Goal: Task Accomplishment & Management: Manage account settings

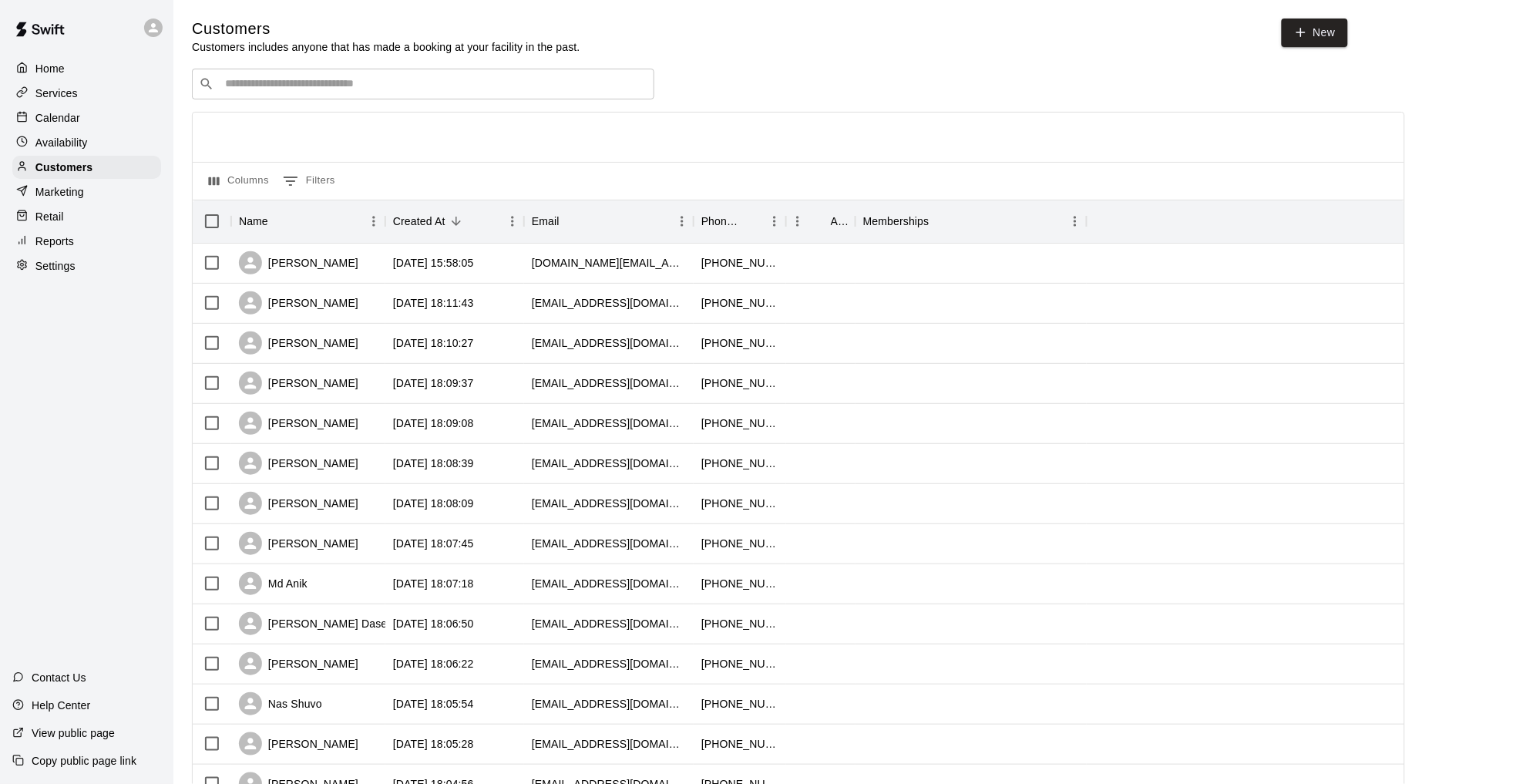
click at [58, 67] on p "Home" at bounding box center [50, 68] width 29 height 15
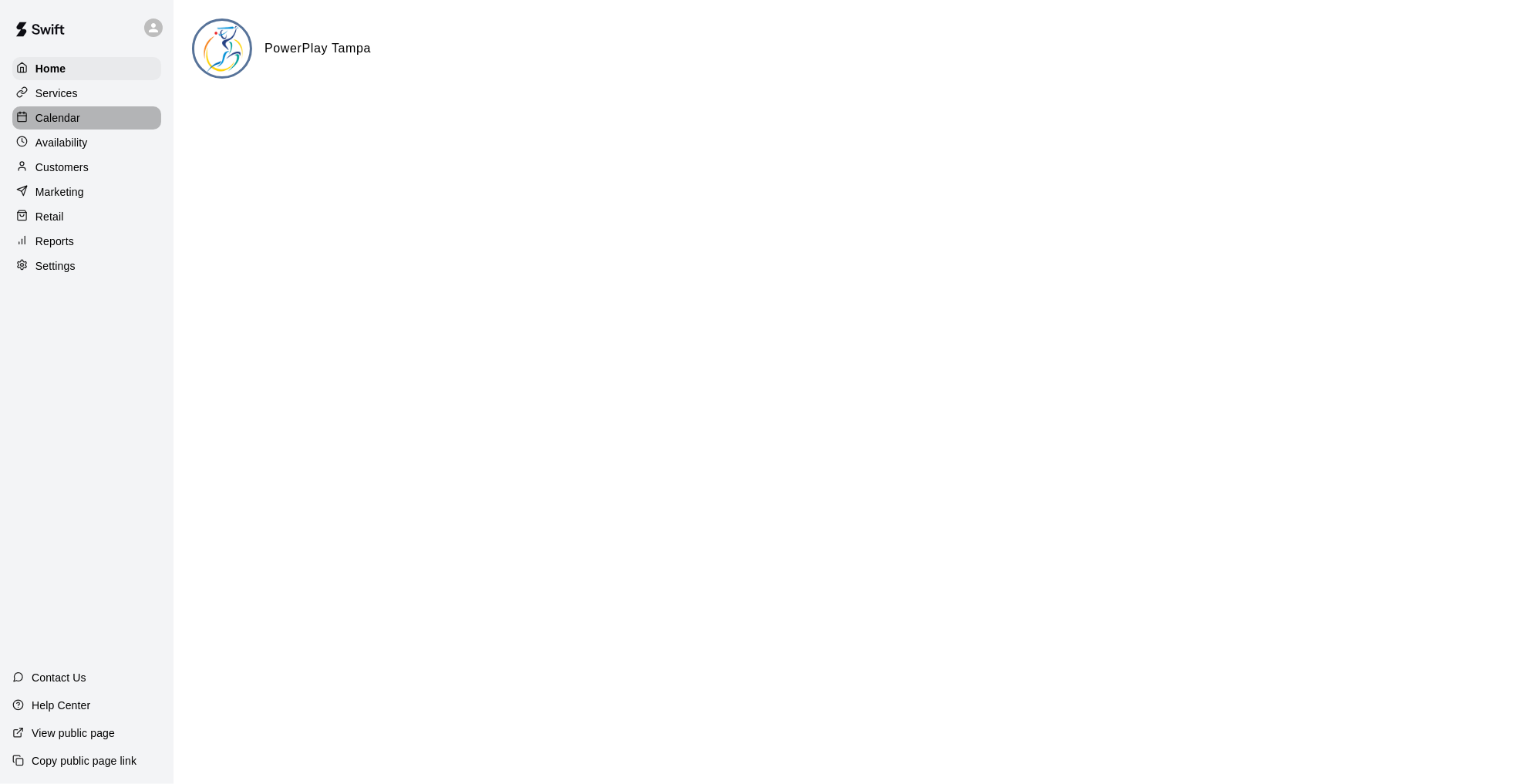
click at [74, 125] on p "Calendar" at bounding box center [58, 117] width 44 height 15
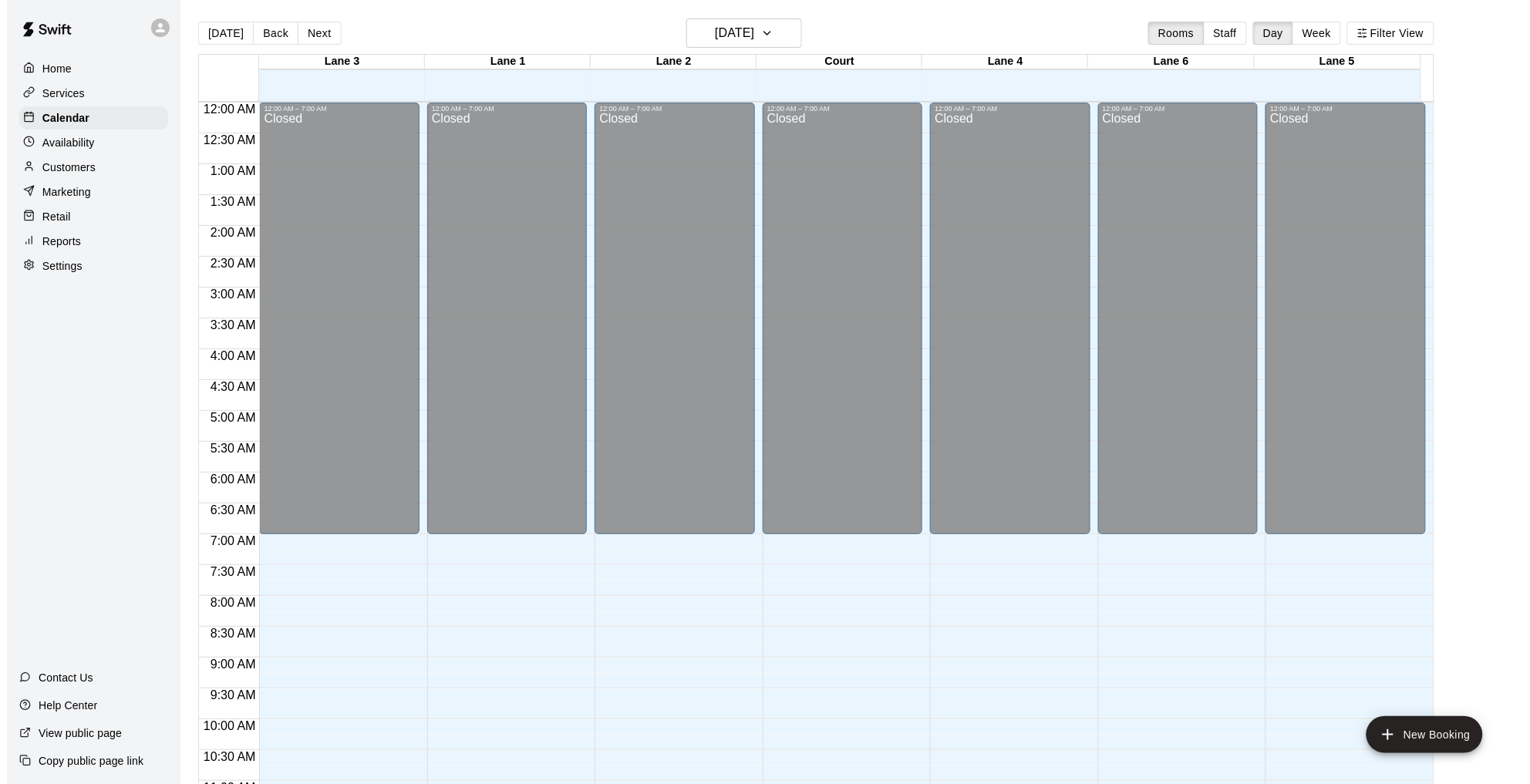
scroll to position [692, 0]
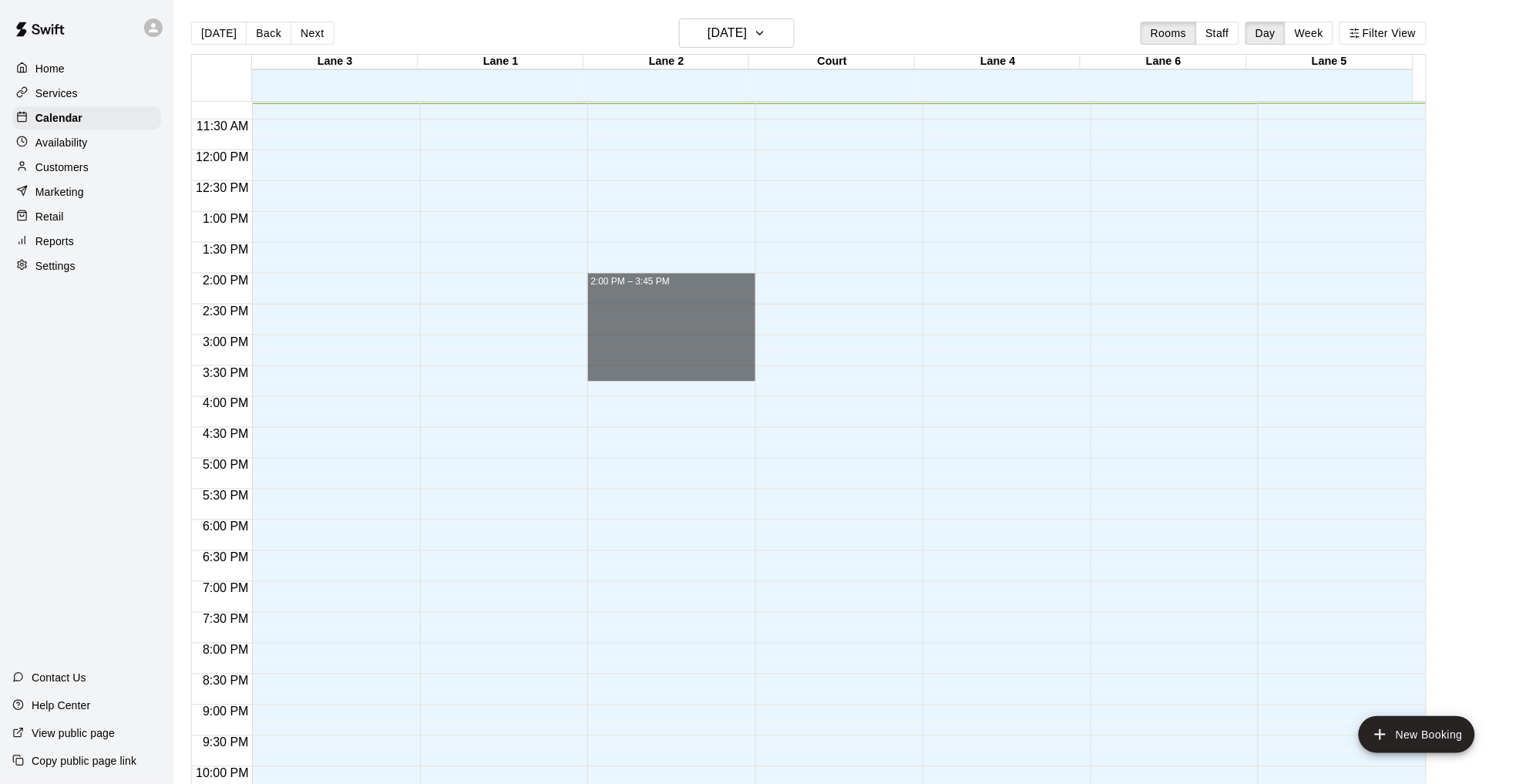
drag, startPoint x: 676, startPoint y: 282, endPoint x: 664, endPoint y: 367, distance: 85.8
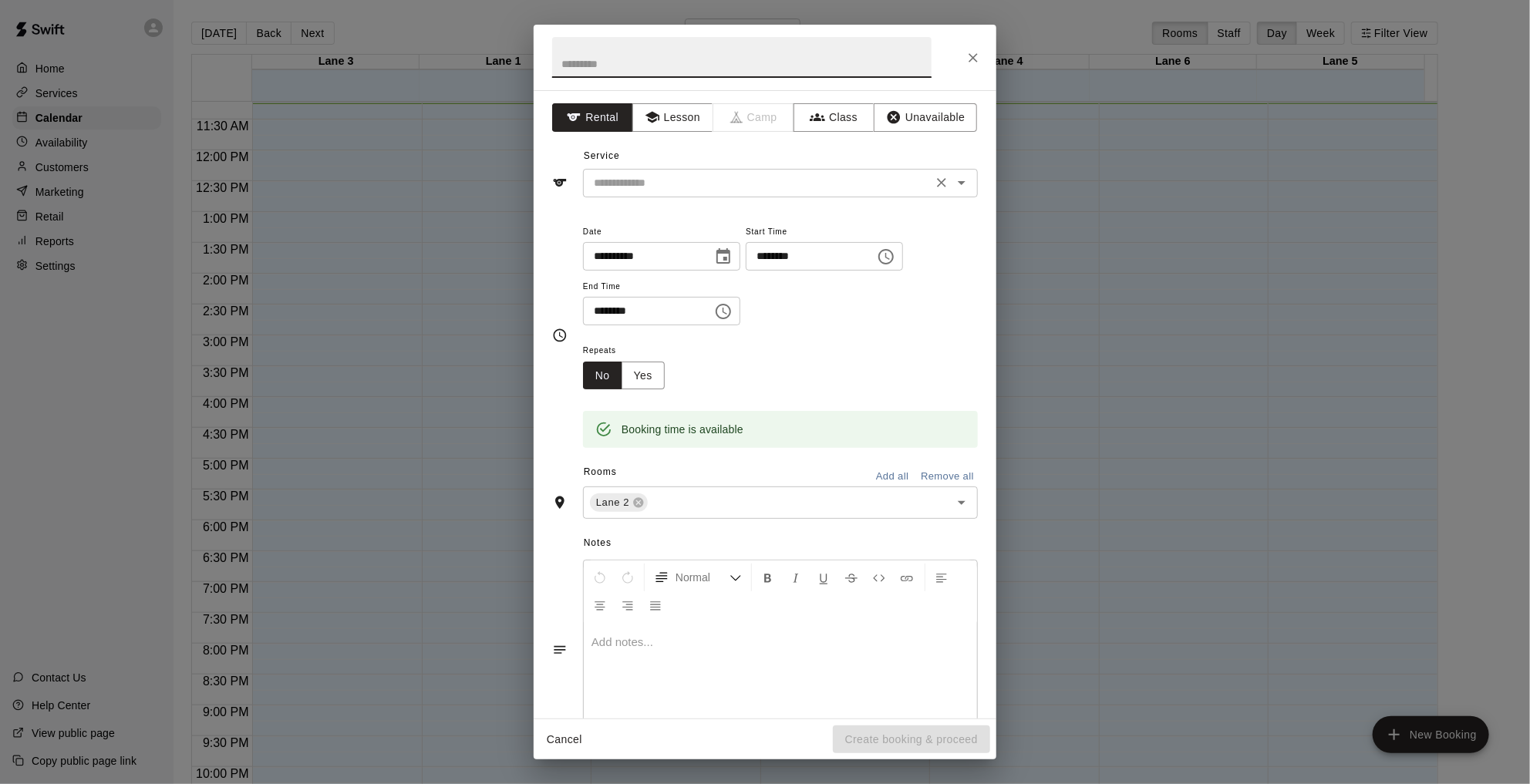
click at [761, 186] on input "text" at bounding box center [757, 183] width 340 height 19
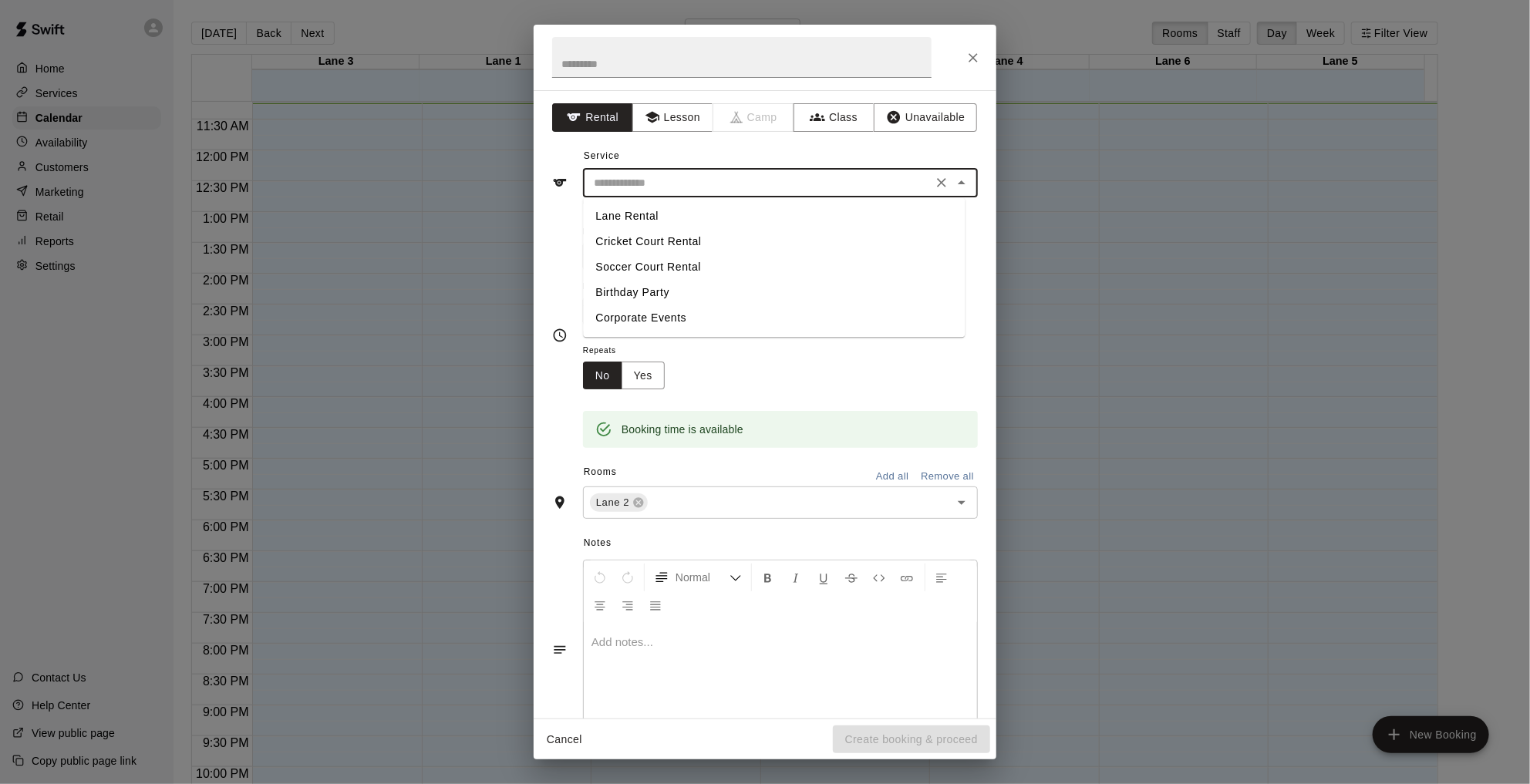
click at [649, 236] on li "Cricket Court Rental" at bounding box center [773, 241] width 382 height 25
type input "**********"
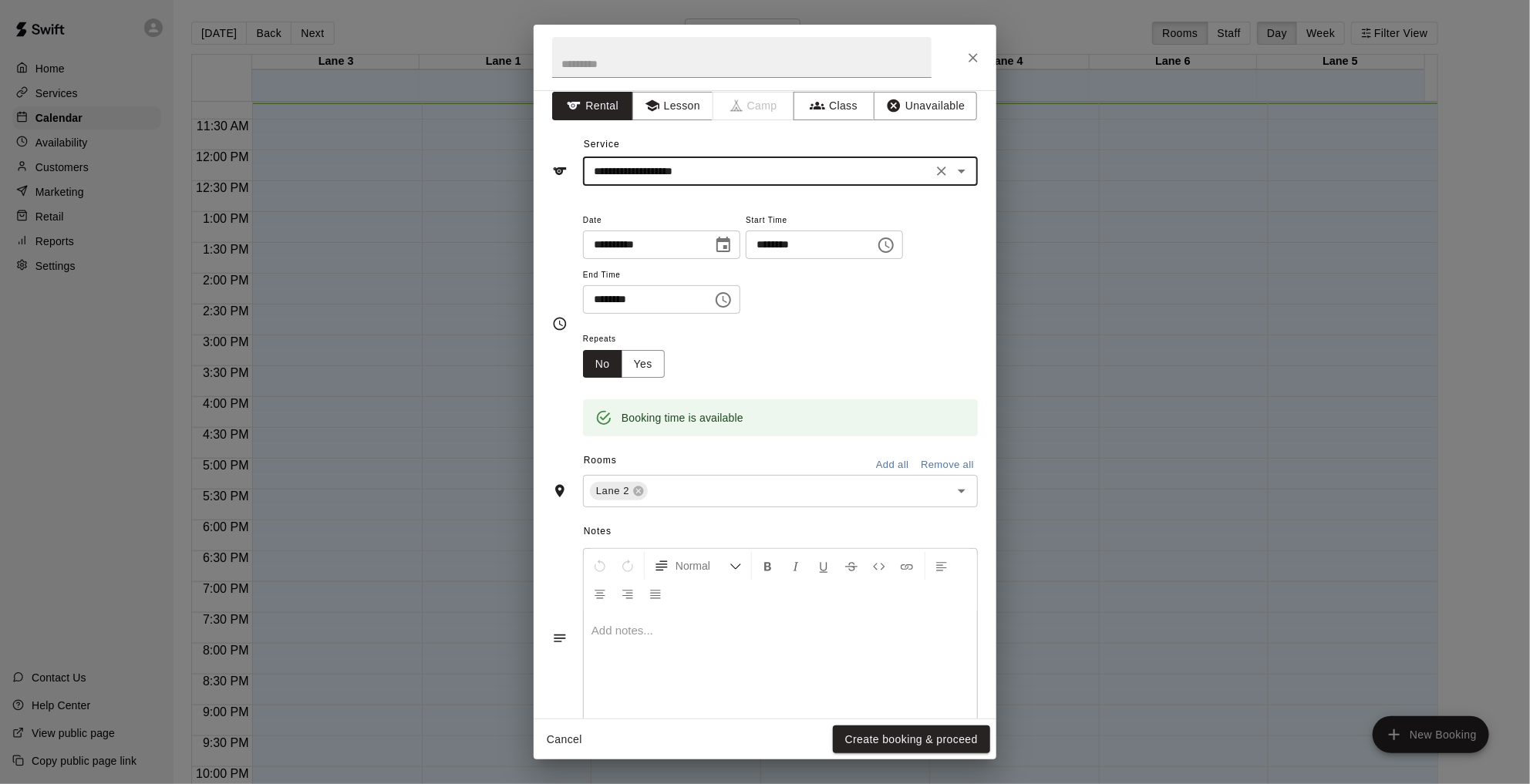
scroll to position [49, 0]
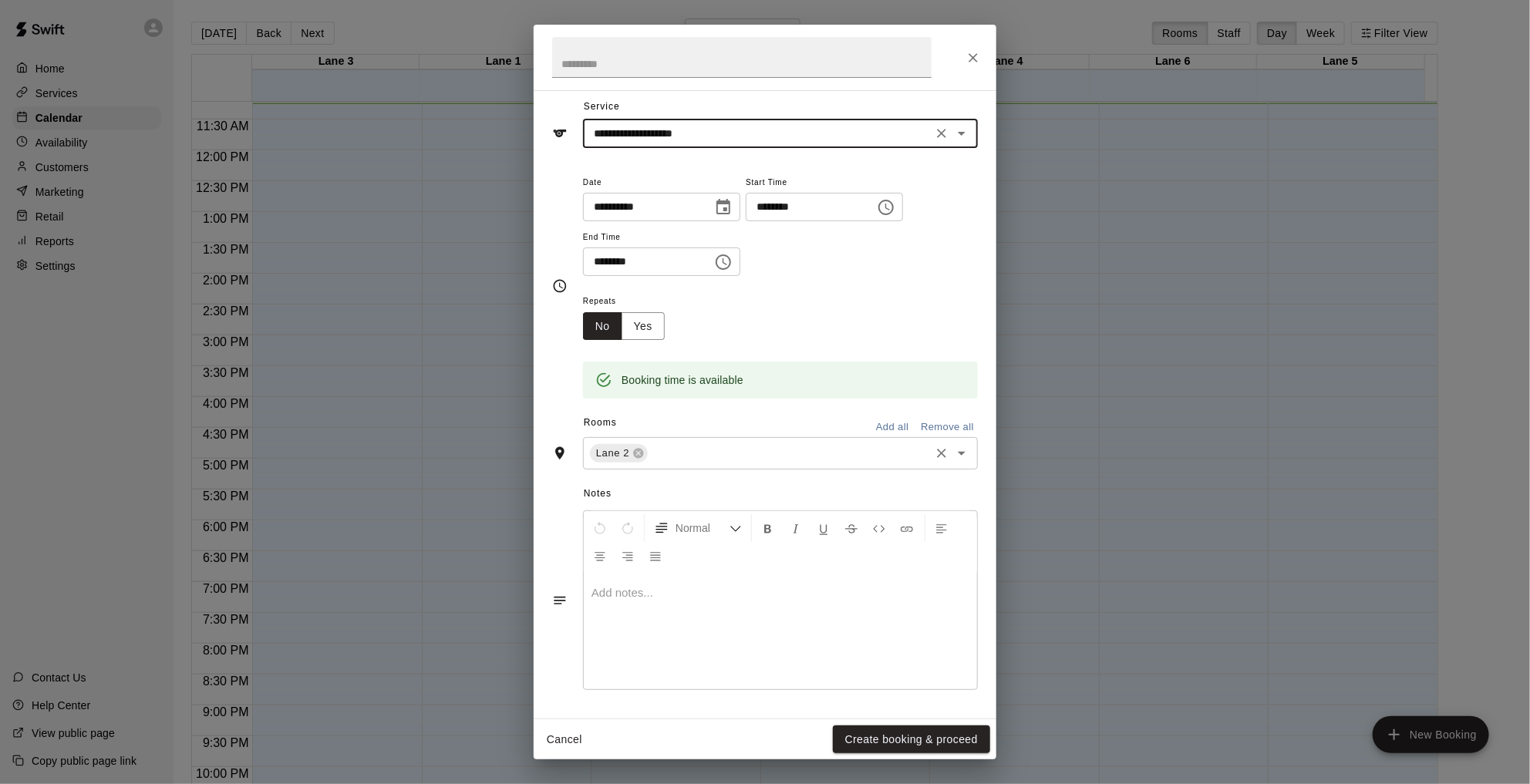
click at [851, 465] on div "Lane 2 ​" at bounding box center [780, 453] width 395 height 33
click at [646, 327] on button "Yes" at bounding box center [643, 326] width 43 height 29
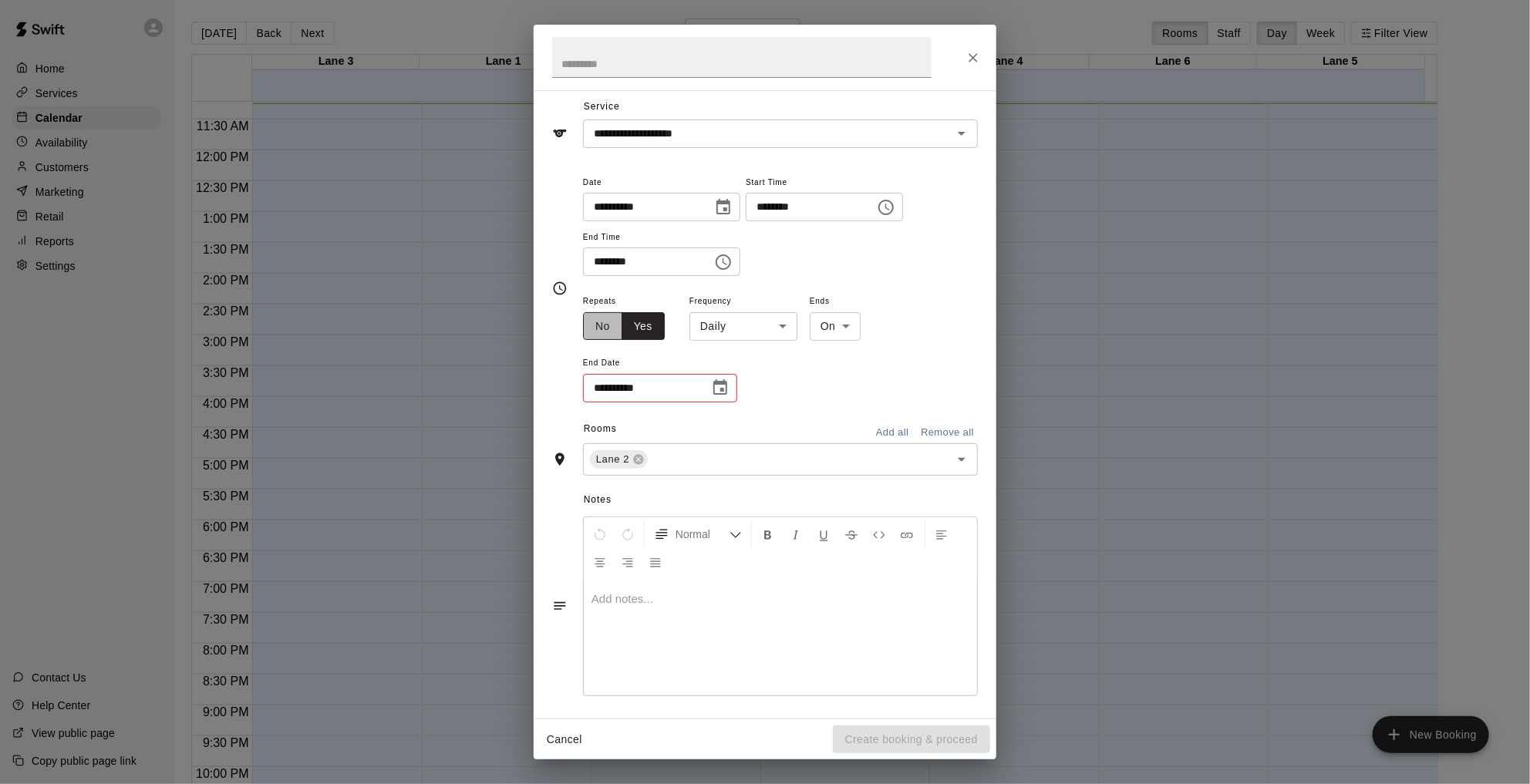
click at [610, 335] on button "No" at bounding box center [603, 326] width 40 height 29
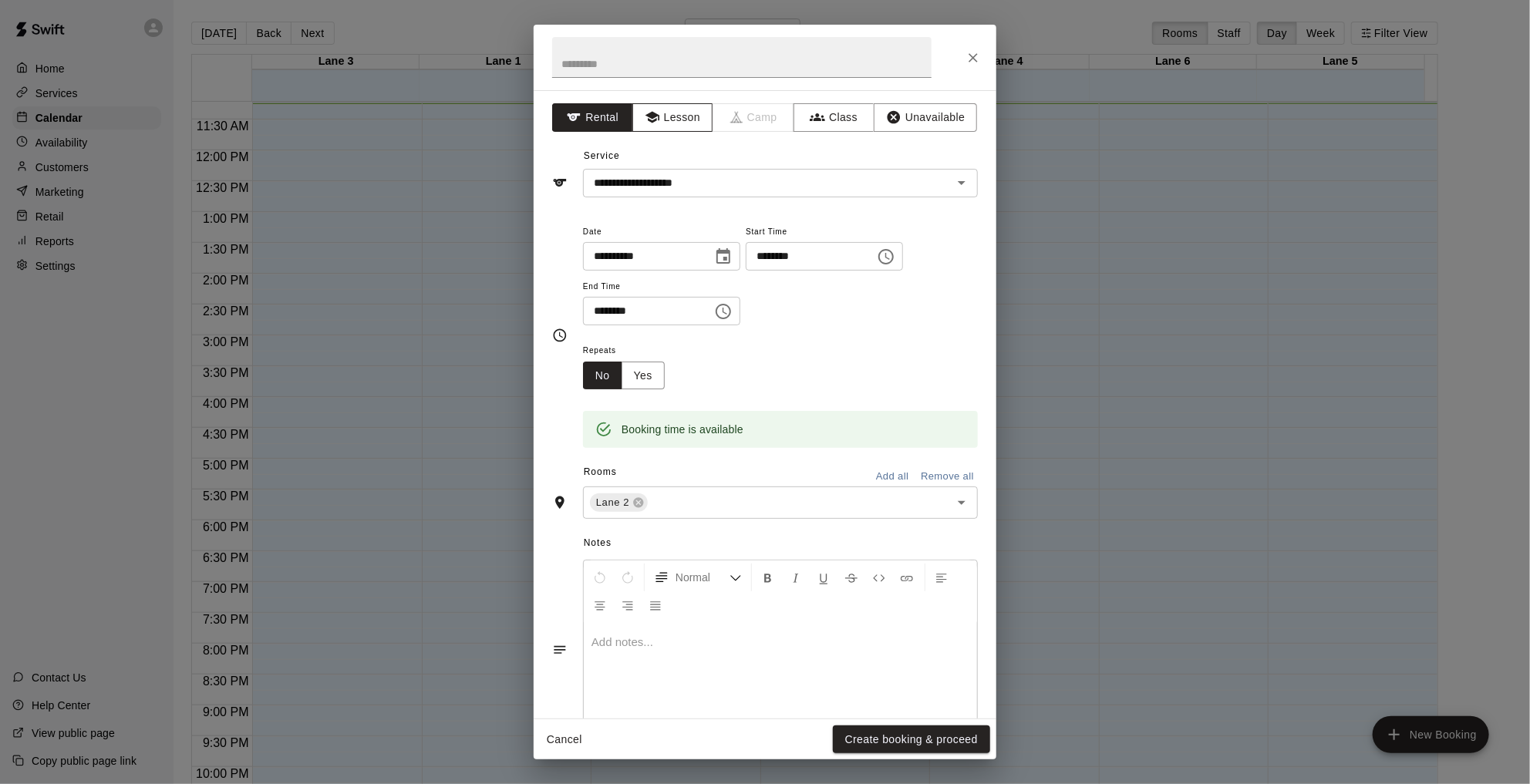
click at [654, 129] on button "Lesson" at bounding box center [673, 117] width 81 height 29
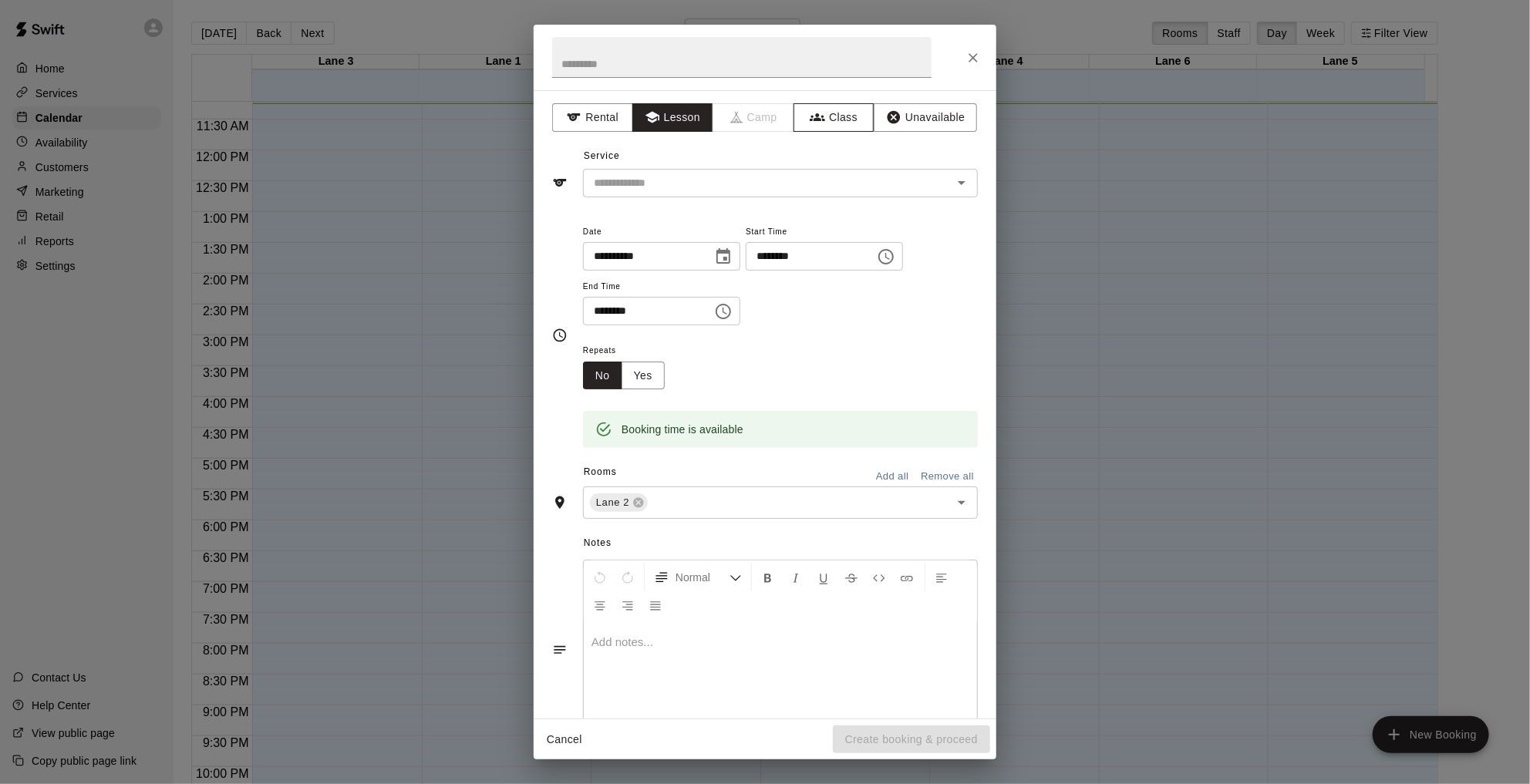
click at [835, 120] on button "Class" at bounding box center [834, 117] width 81 height 29
click at [873, 119] on button "Unavailable" at bounding box center [925, 117] width 103 height 29
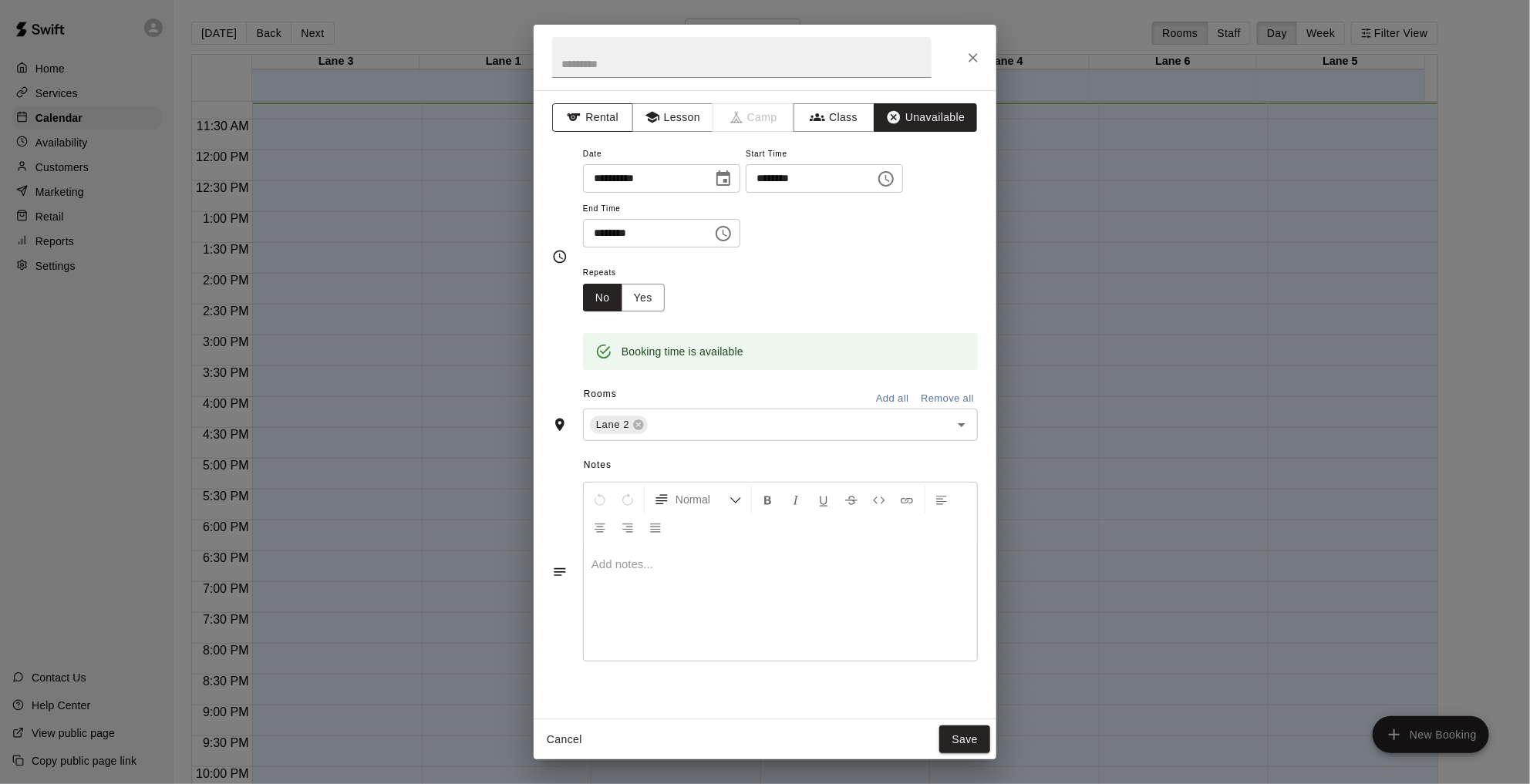
click at [600, 119] on button "Rental" at bounding box center [592, 117] width 81 height 29
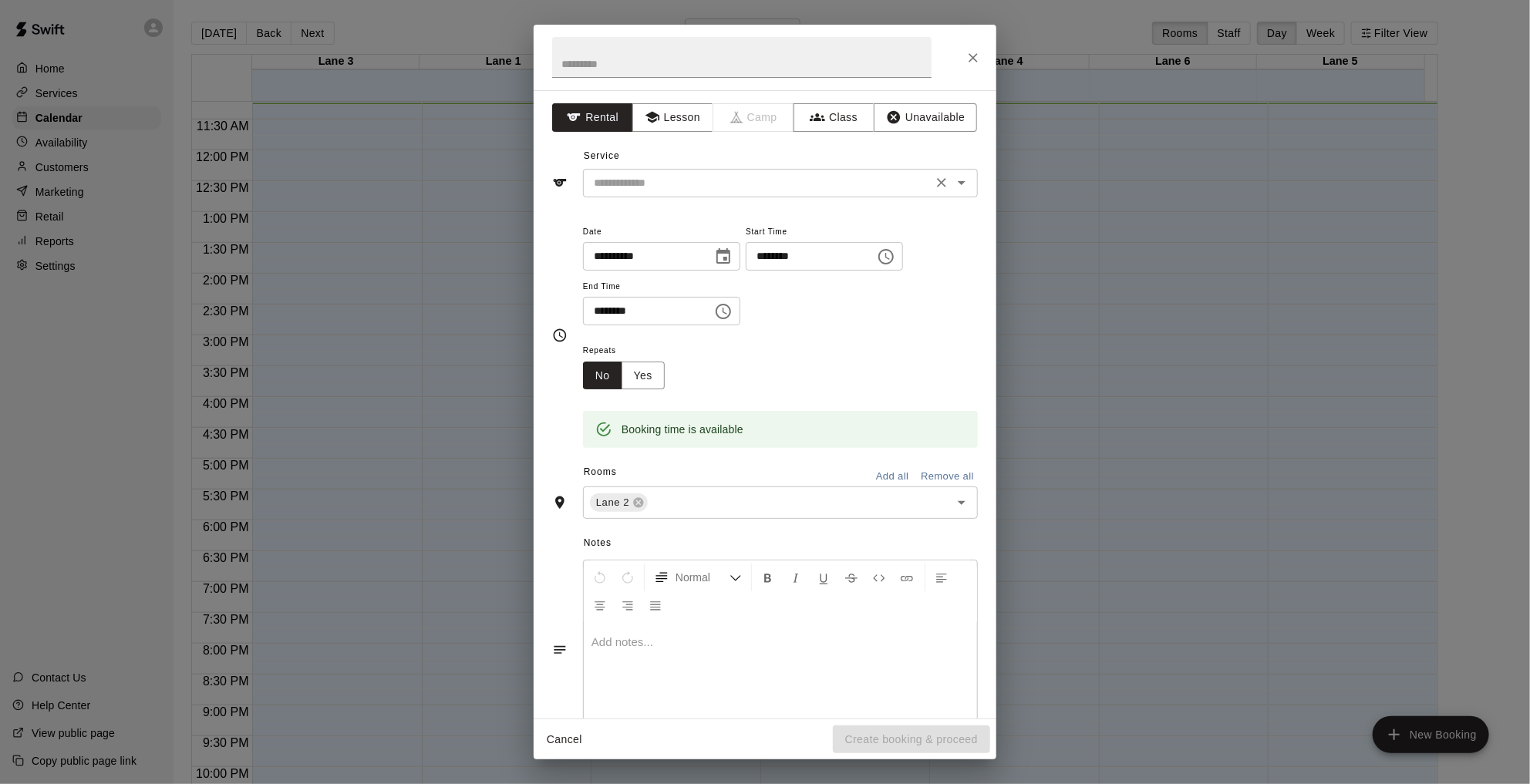
click at [717, 191] on input "text" at bounding box center [757, 183] width 340 height 19
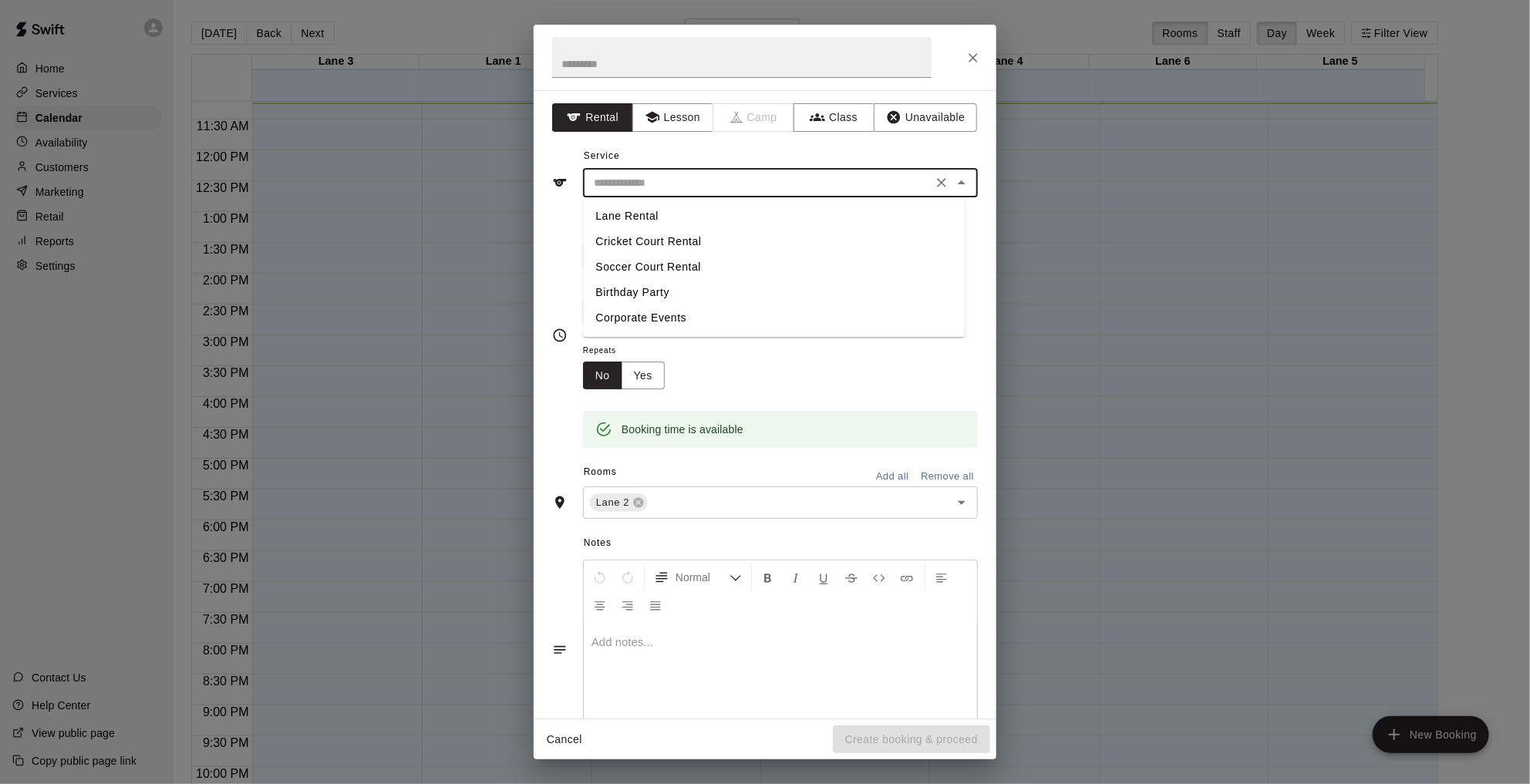
click at [711, 221] on li "Lane Rental" at bounding box center [773, 216] width 382 height 25
click at [771, 179] on input "**********" at bounding box center [757, 183] width 340 height 19
click at [745, 241] on li "Cricket Court Rental" at bounding box center [773, 241] width 382 height 25
click at [749, 185] on input "**********" at bounding box center [757, 183] width 340 height 19
click at [735, 204] on li "Lane Rental" at bounding box center [773, 216] width 382 height 25
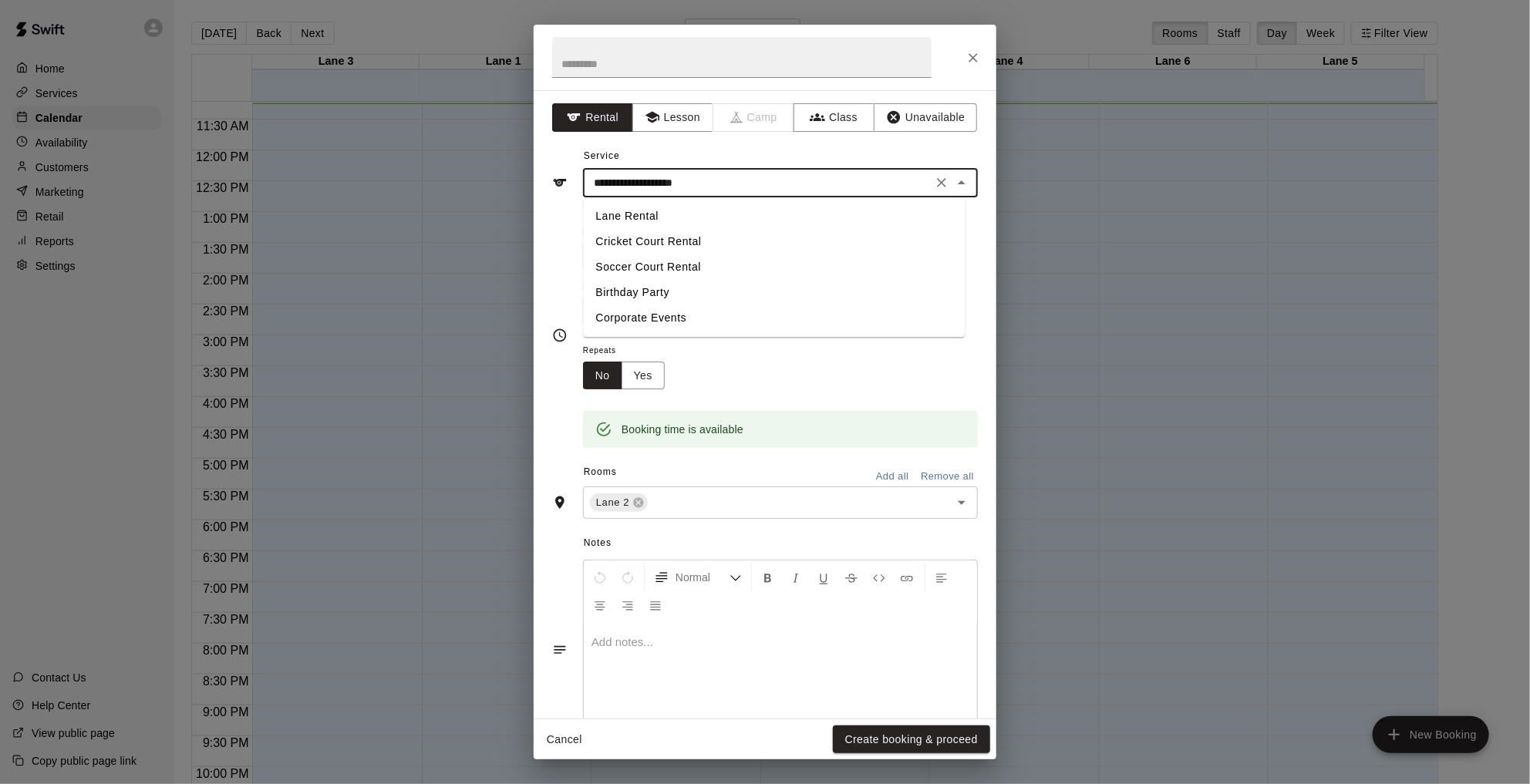
type input "**********"
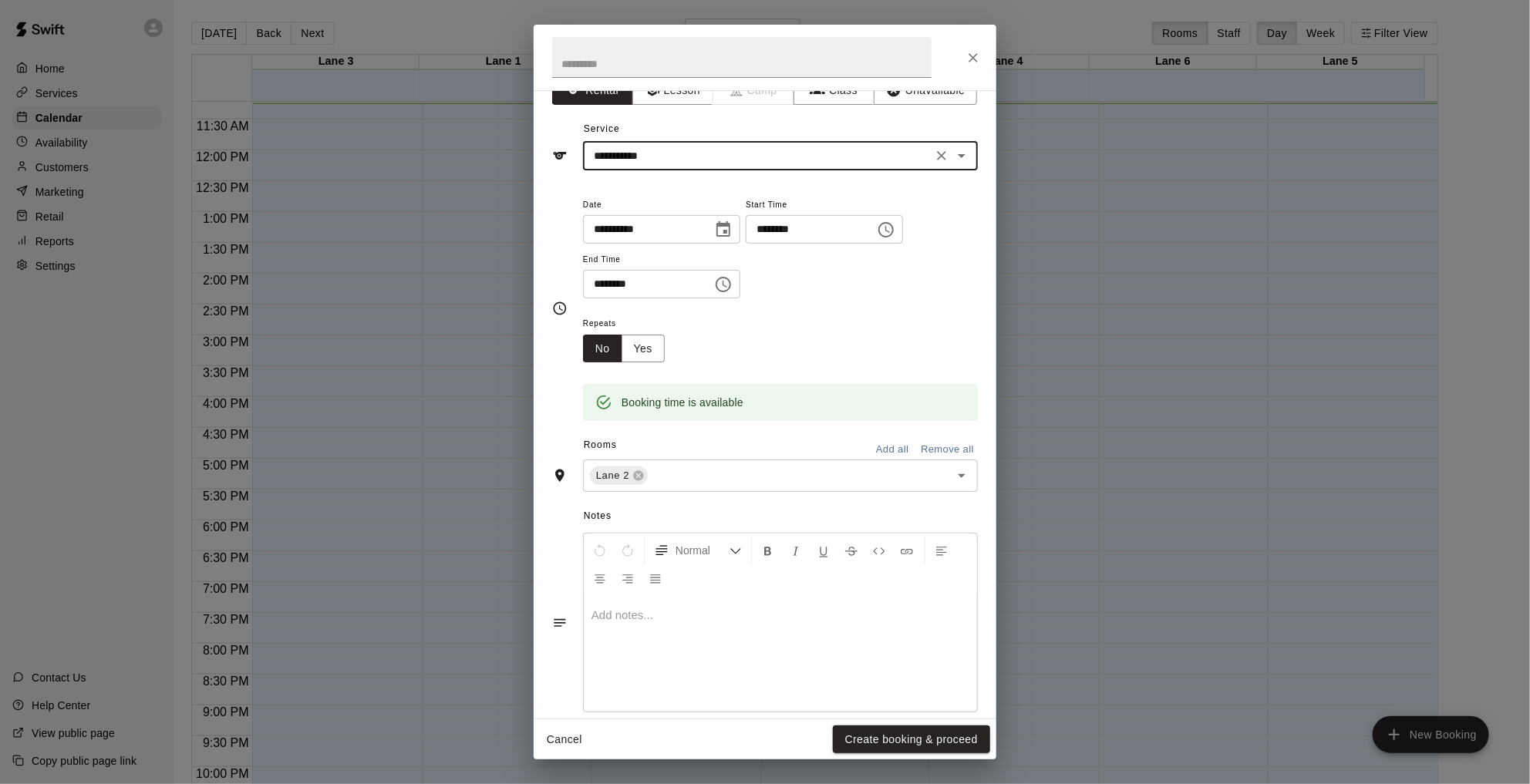
scroll to position [49, 0]
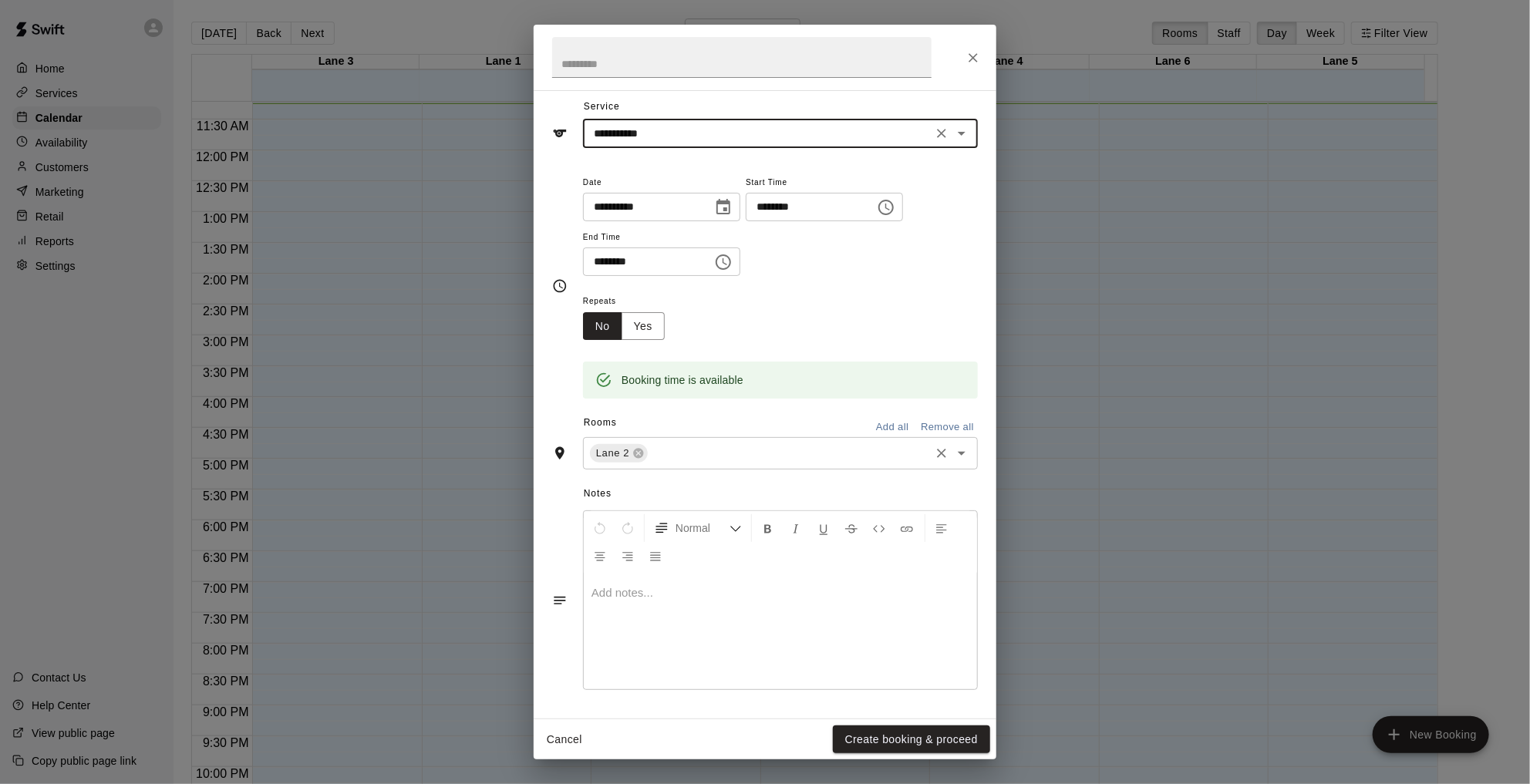
click at [880, 440] on div "Lane 2 ​" at bounding box center [780, 453] width 395 height 33
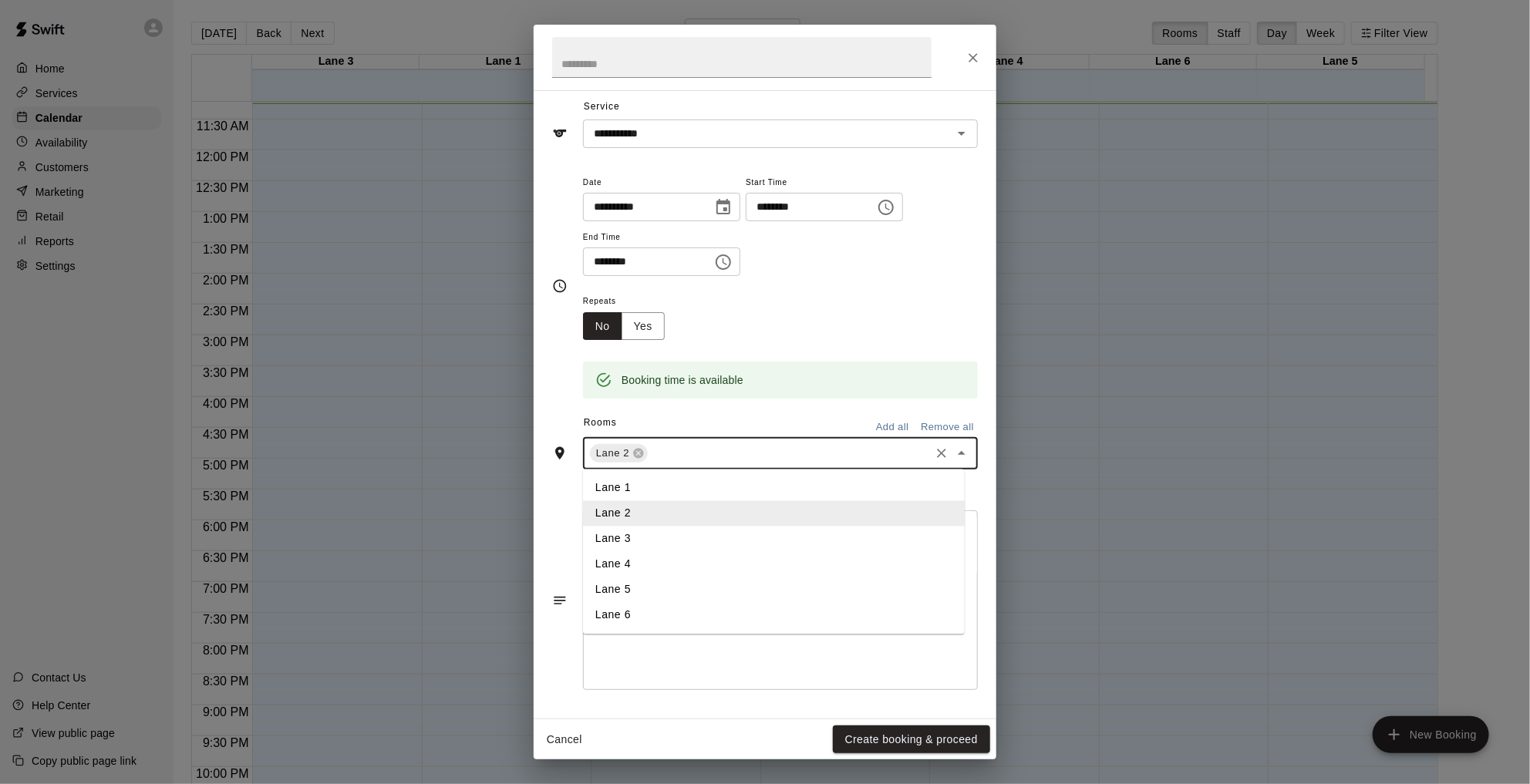
click at [746, 486] on li "Lane 1" at bounding box center [773, 488] width 382 height 25
click at [695, 448] on icon at bounding box center [701, 453] width 13 height 13
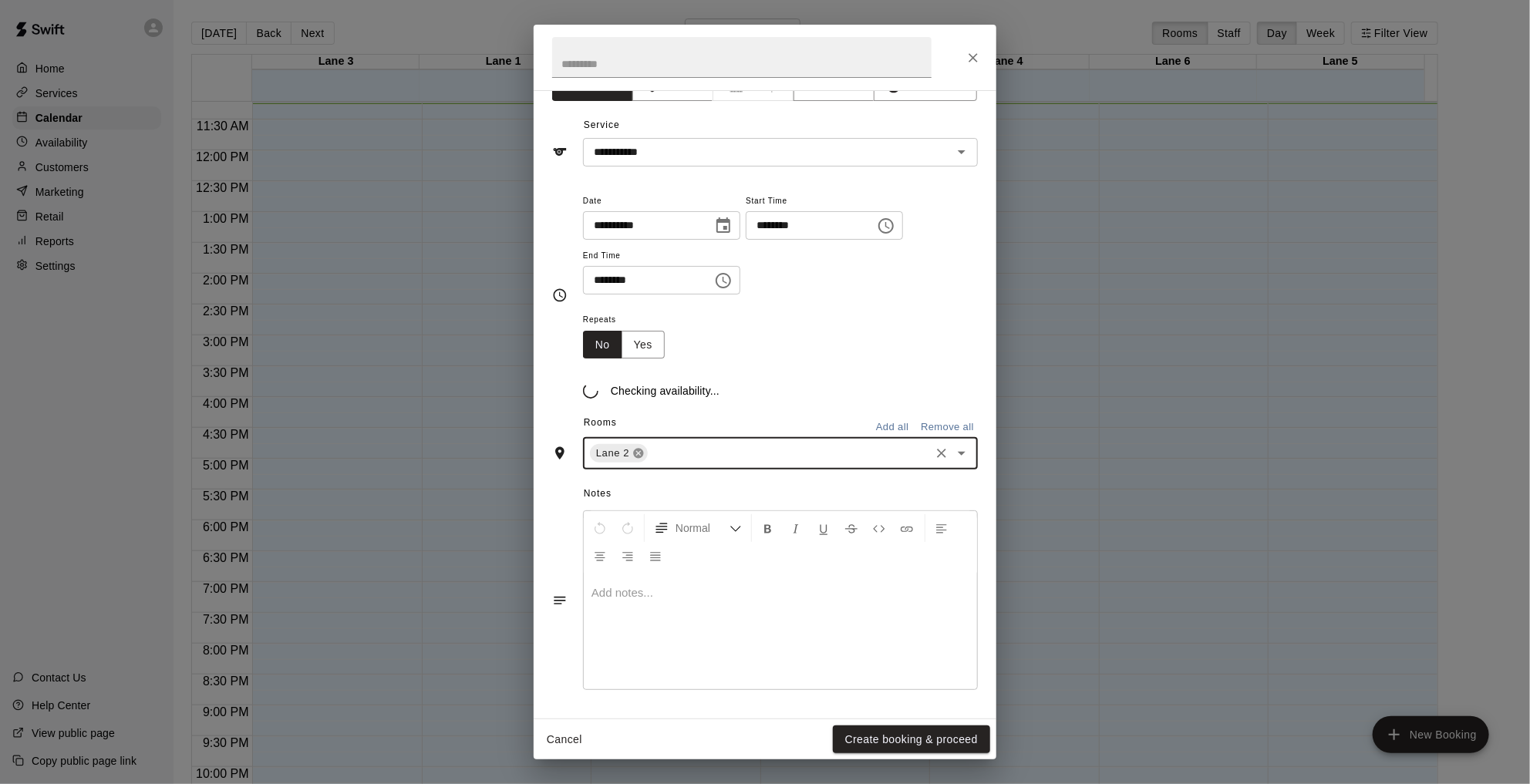
click at [634, 459] on icon at bounding box center [638, 453] width 13 height 13
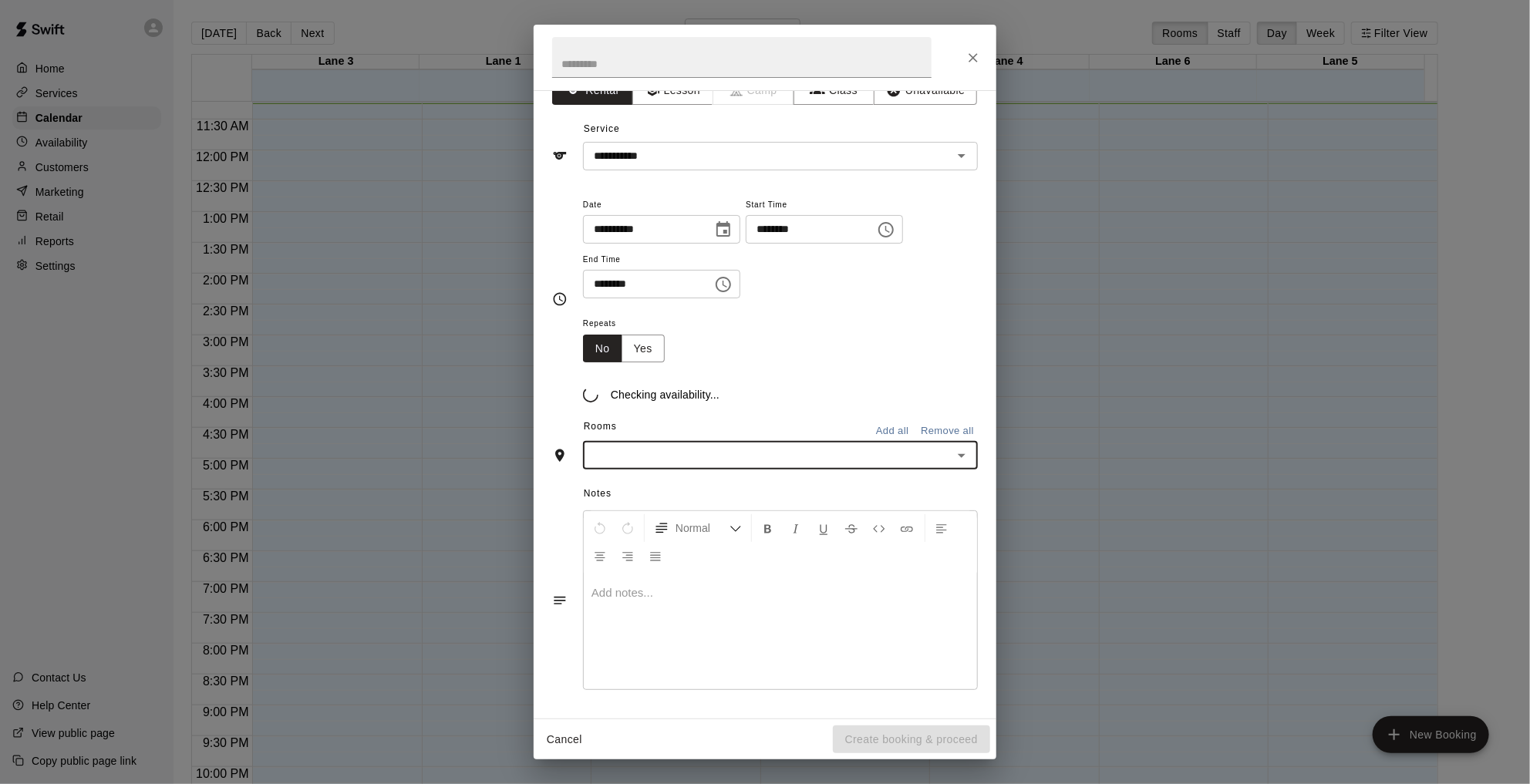
scroll to position [44, 0]
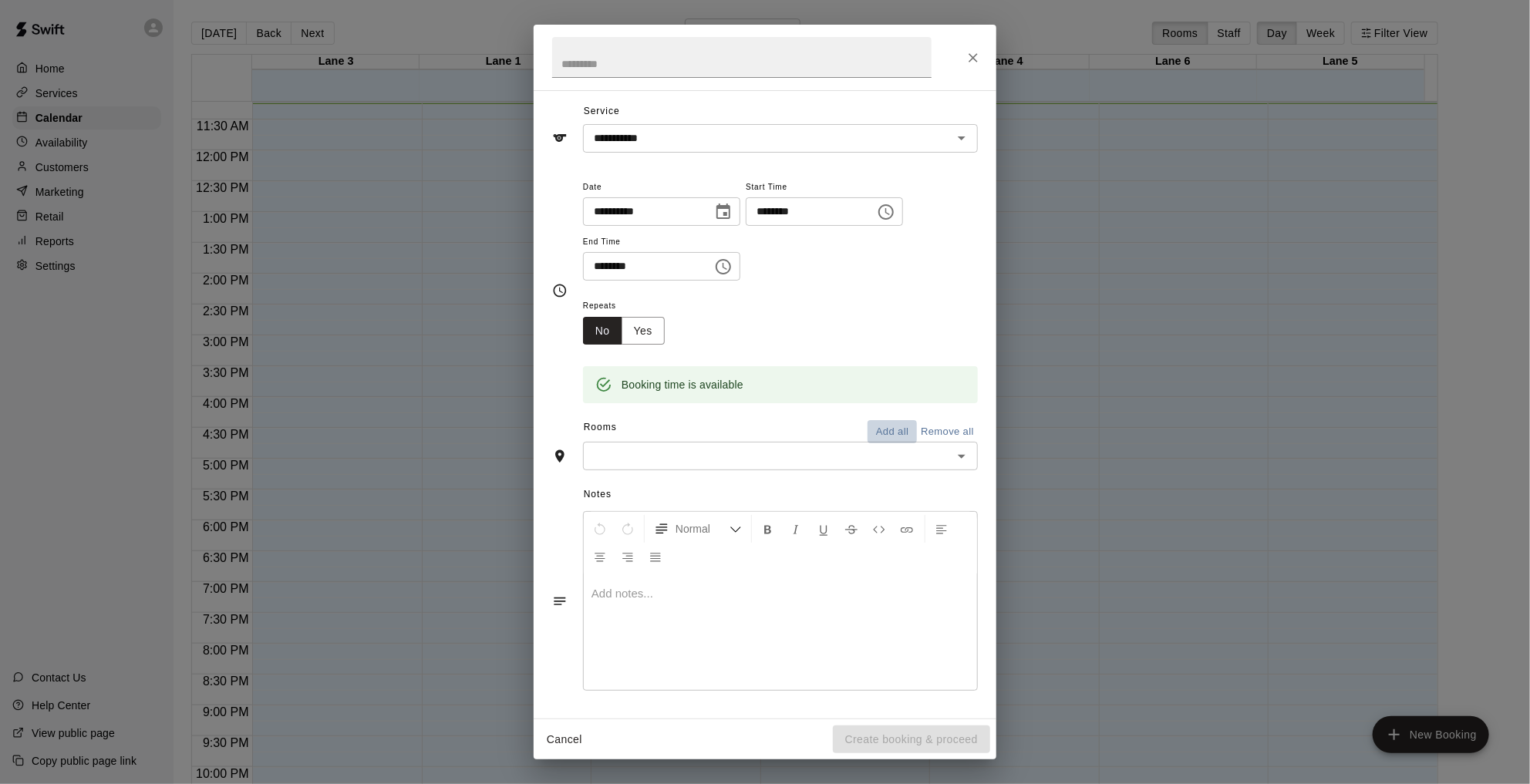
click at [885, 429] on button "Add all" at bounding box center [892, 432] width 49 height 24
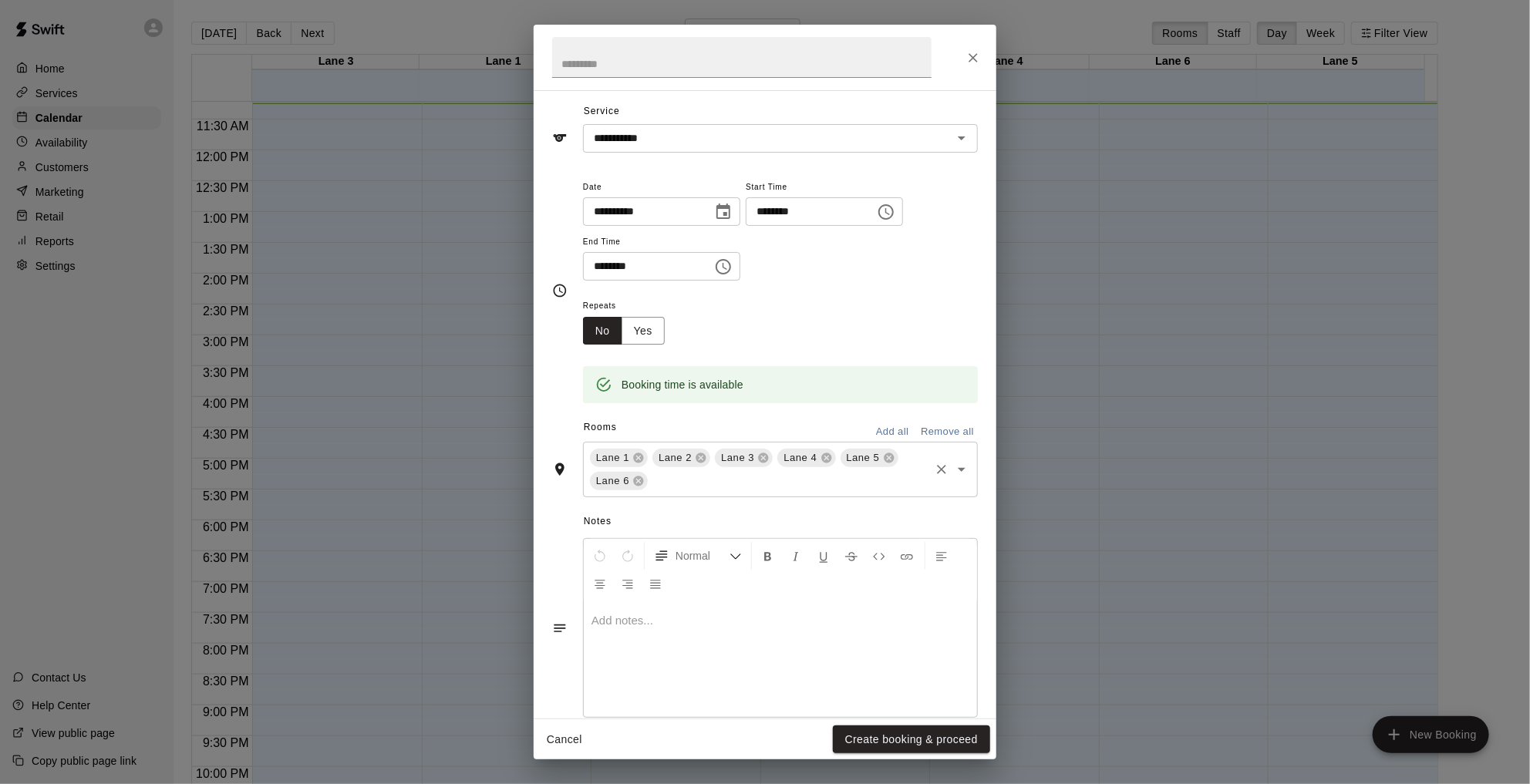
click at [931, 434] on button "Remove all" at bounding box center [947, 432] width 61 height 24
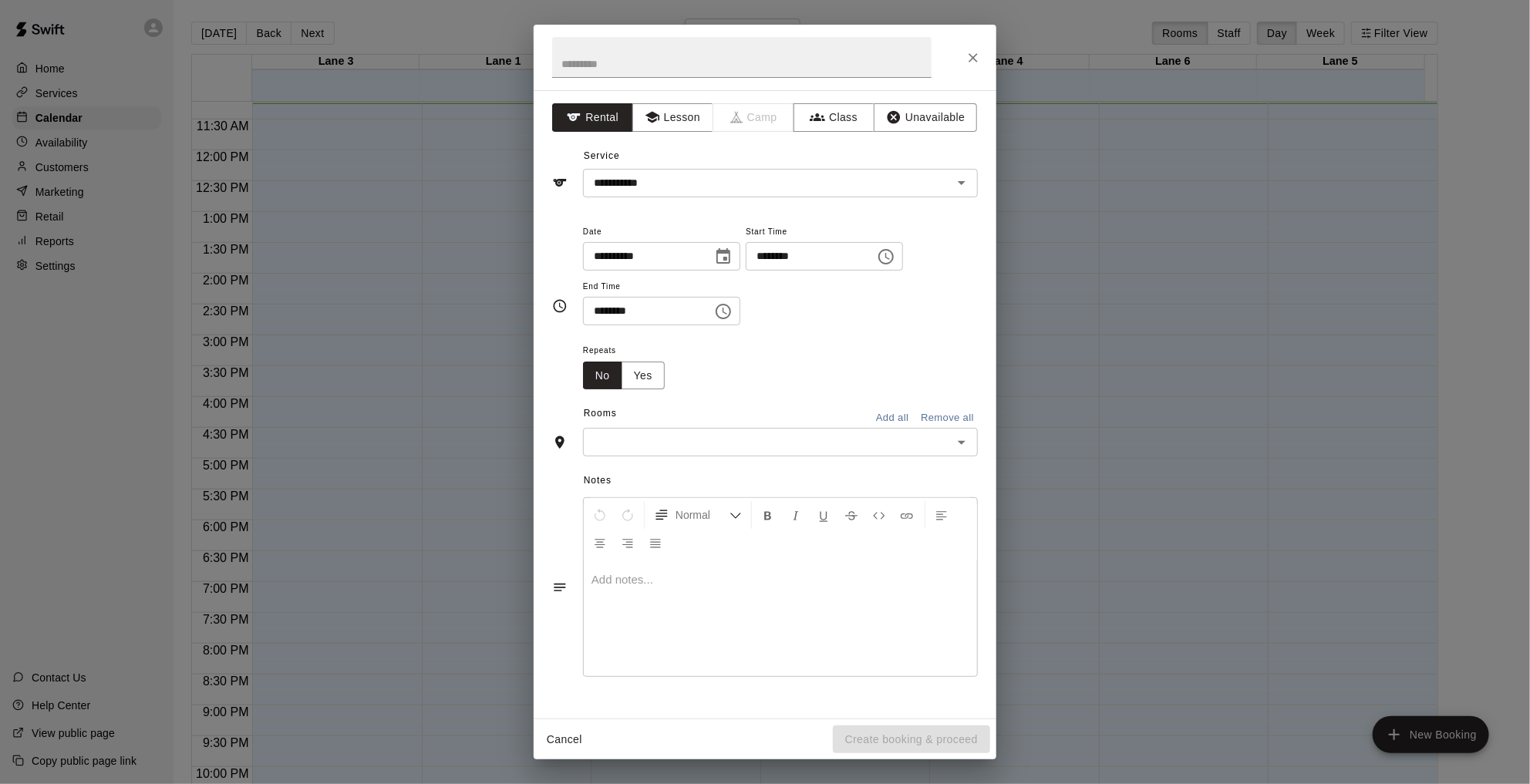
scroll to position [0, 0]
click at [675, 113] on button "Lesson" at bounding box center [673, 117] width 81 height 29
click at [646, 206] on div "**********" at bounding box center [765, 404] width 463 height 628
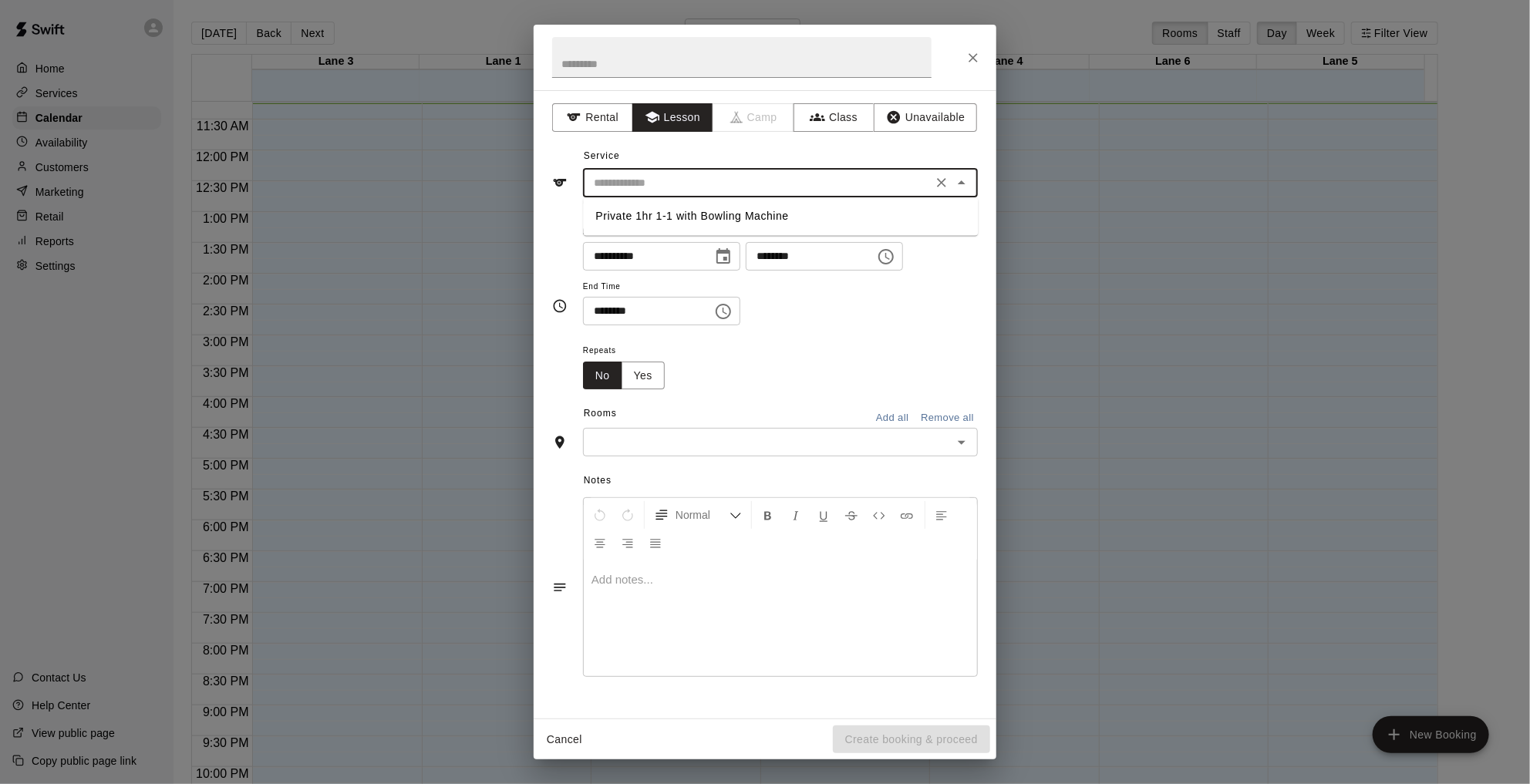
click at [666, 178] on input "text" at bounding box center [757, 183] width 340 height 19
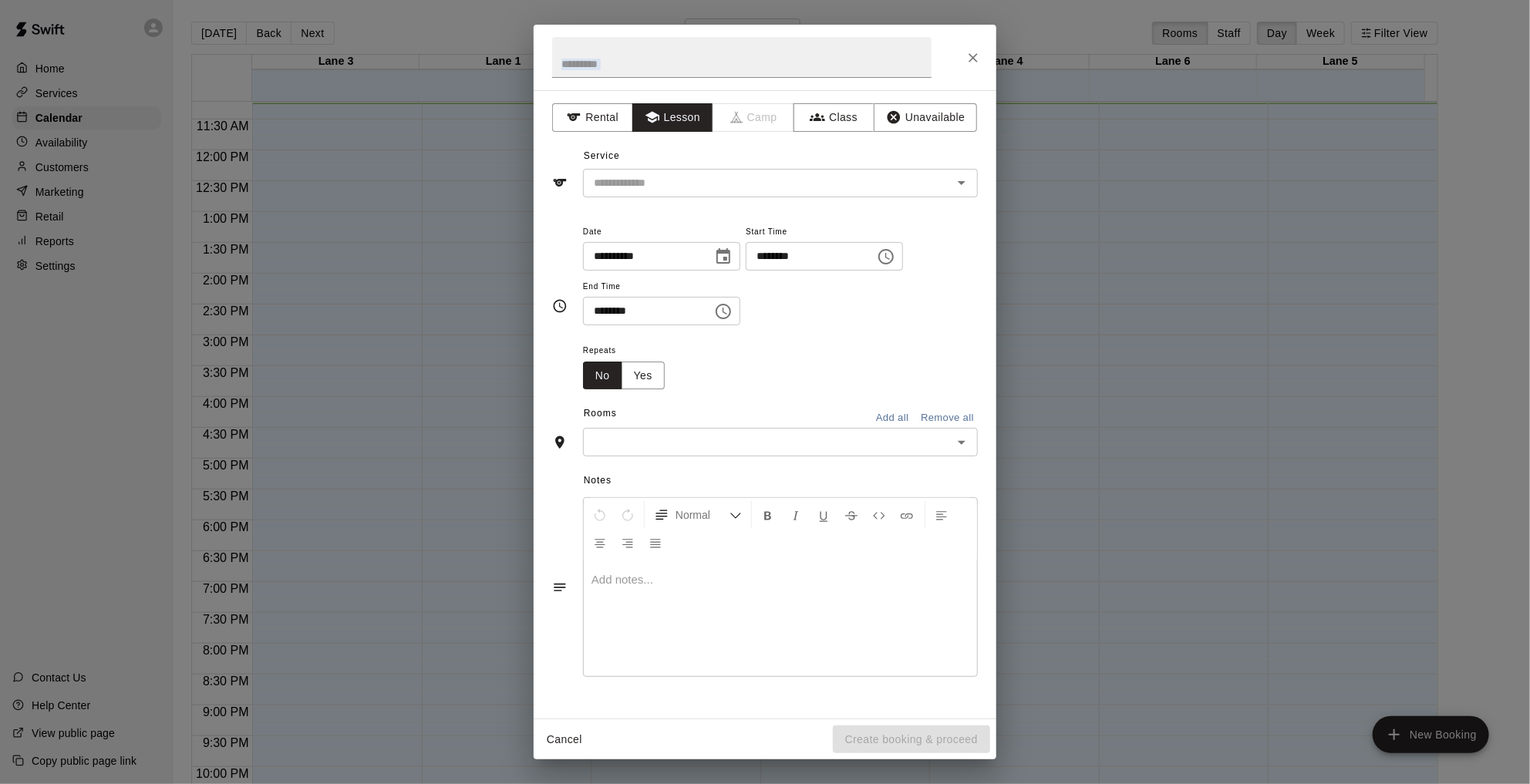
drag, startPoint x: 851, startPoint y: 87, endPoint x: 845, endPoint y: 98, distance: 12.5
click at [846, 97] on div "**********" at bounding box center [765, 391] width 463 height 734
drag, startPoint x: 845, startPoint y: 98, endPoint x: 827, endPoint y: 125, distance: 32.4
click at [827, 125] on button "Class" at bounding box center [834, 117] width 81 height 29
click at [892, 117] on icon "button" at bounding box center [894, 117] width 13 height 13
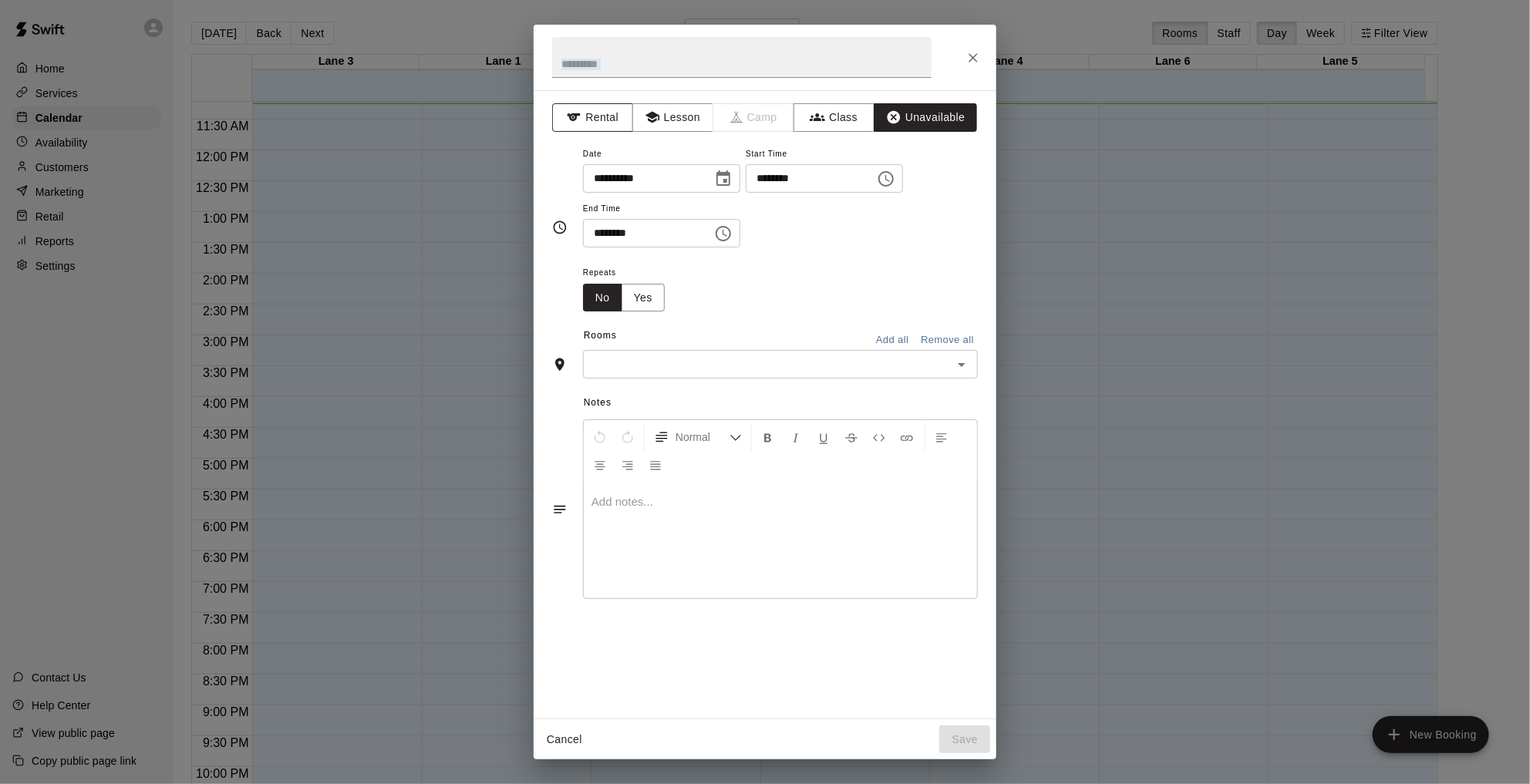
click at [590, 125] on button "Rental" at bounding box center [592, 117] width 81 height 29
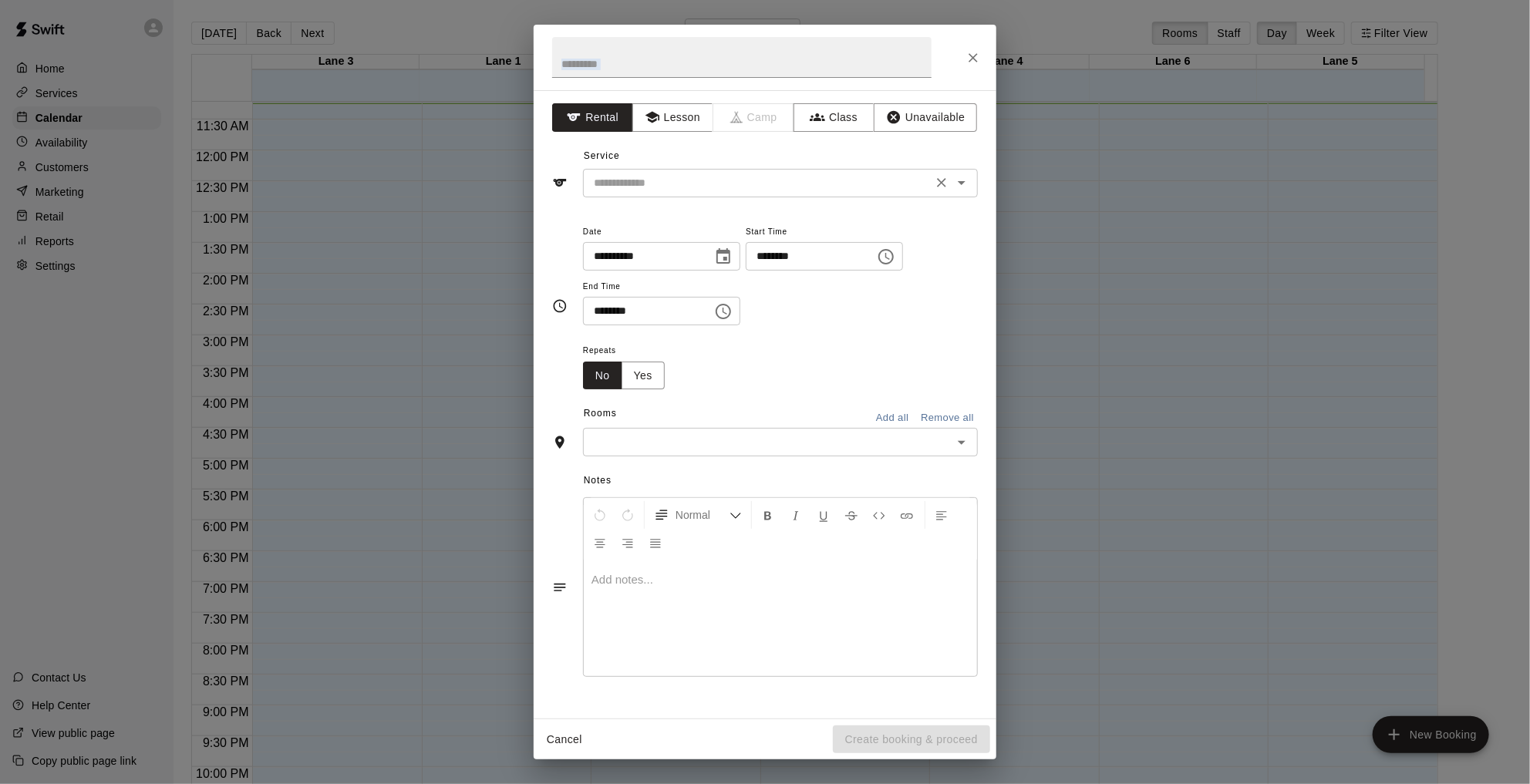
click at [665, 169] on div "​" at bounding box center [780, 183] width 395 height 29
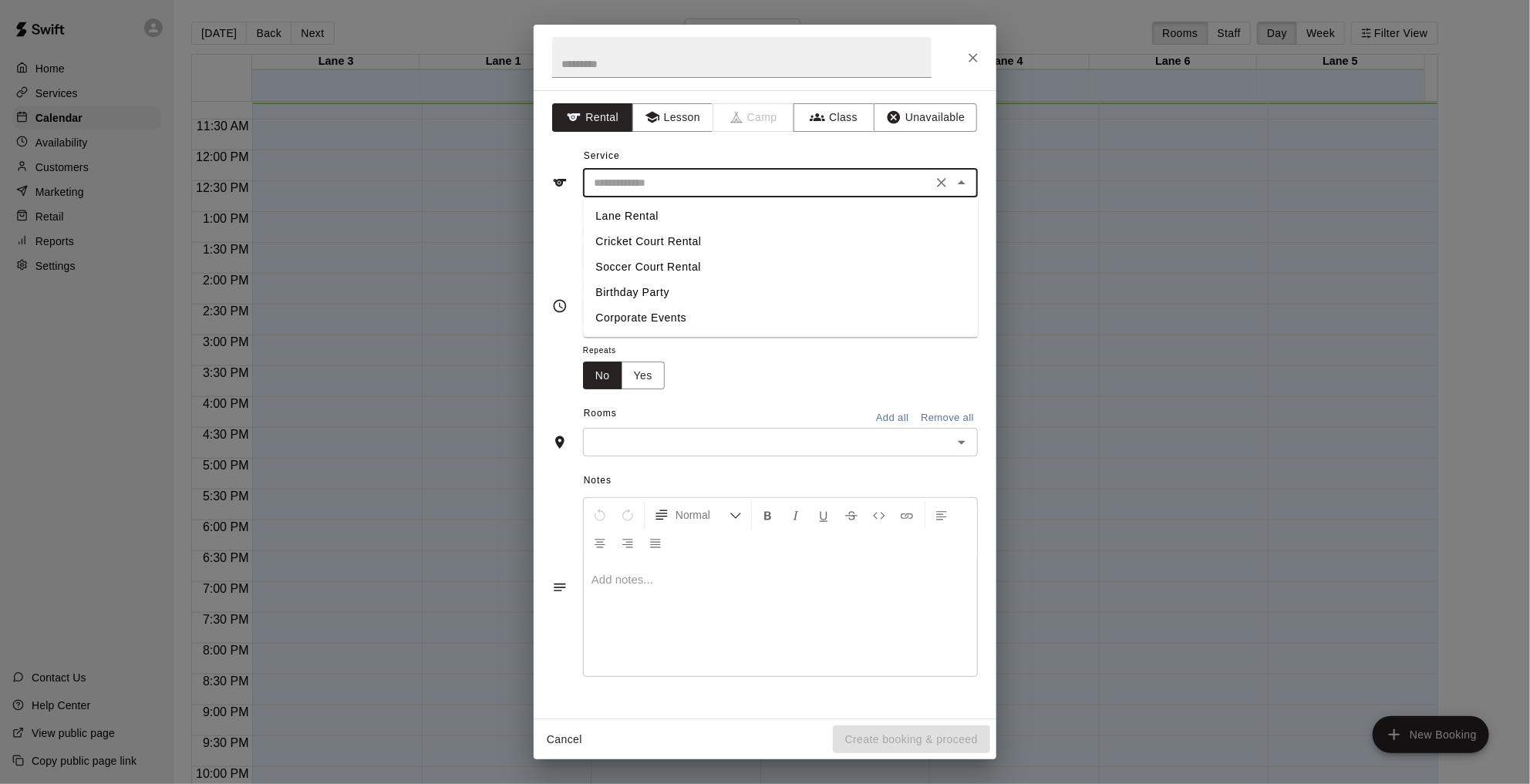
click at [653, 218] on li "Lane Rental" at bounding box center [780, 216] width 395 height 25
type input "**********"
click at [698, 452] on div "​" at bounding box center [780, 442] width 395 height 29
click at [707, 436] on input "text" at bounding box center [768, 442] width 360 height 19
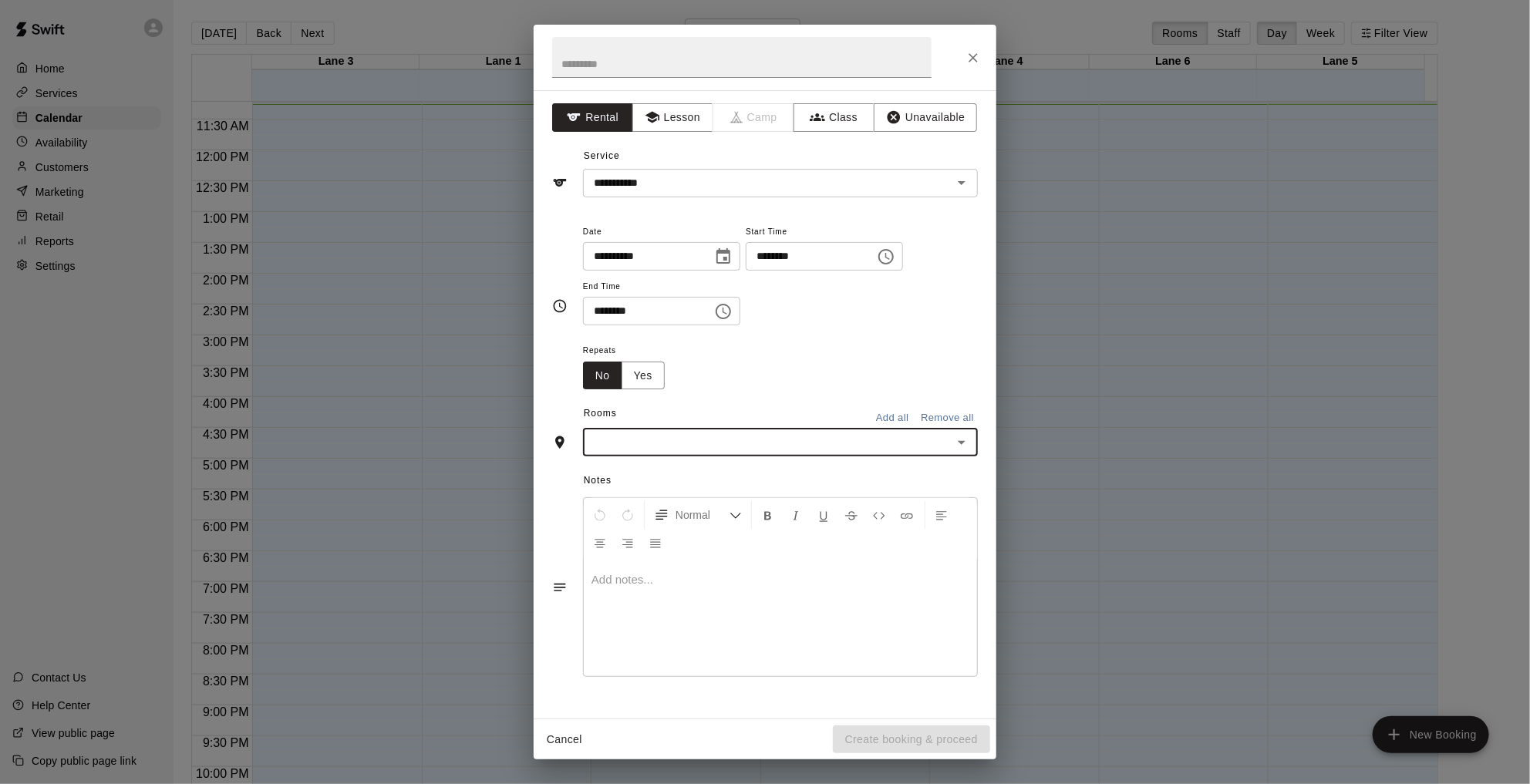
click at [668, 455] on div "​" at bounding box center [780, 442] width 395 height 29
click at [659, 483] on li "Lane 1" at bounding box center [780, 475] width 395 height 25
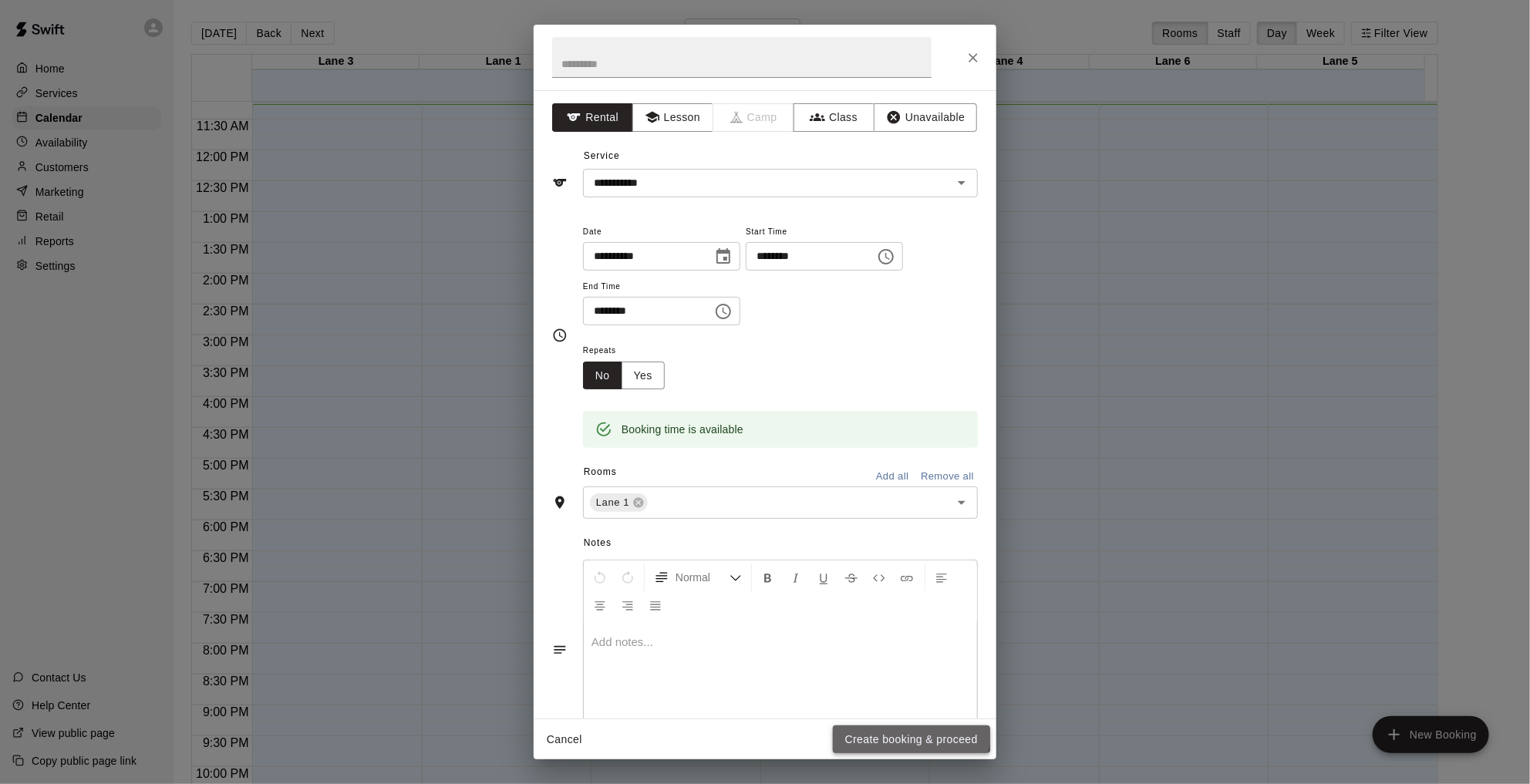
click at [881, 736] on button "Create booking & proceed" at bounding box center [911, 740] width 157 height 29
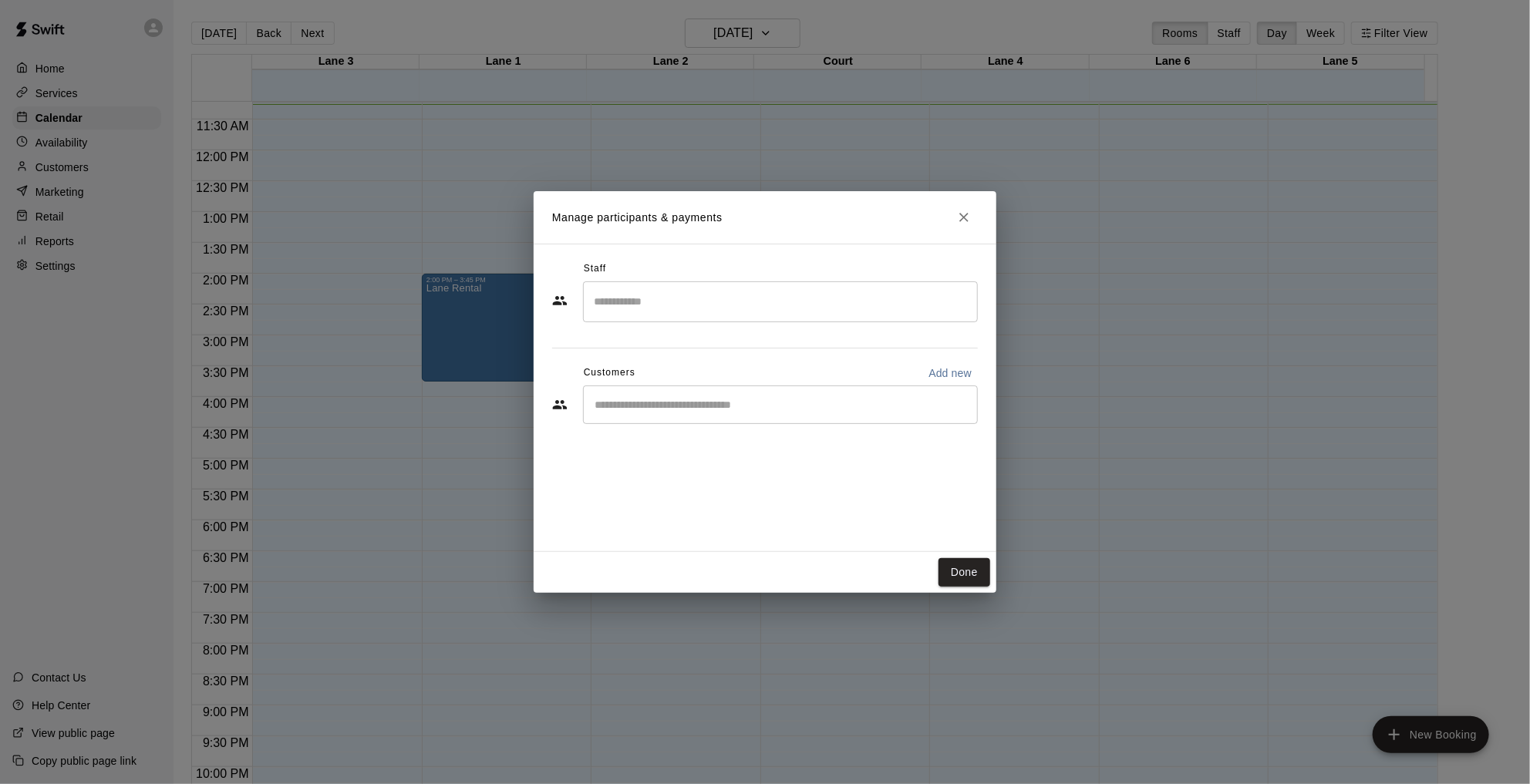
click at [642, 332] on div "Staff ​ Customers Add new ​" at bounding box center [765, 348] width 426 height 183
click at [646, 298] on input "Search staff" at bounding box center [780, 302] width 381 height 27
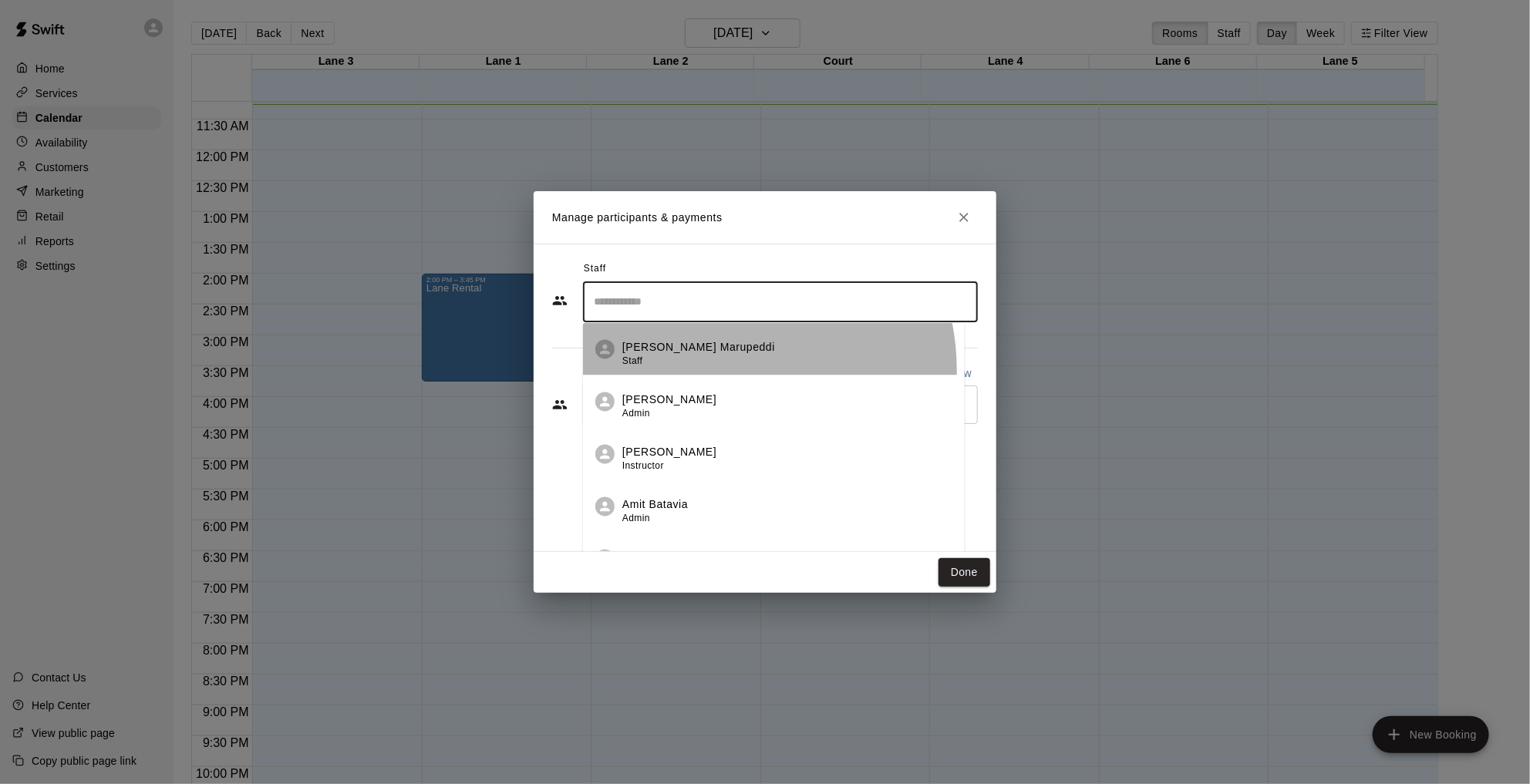
click at [710, 371] on li "[PERSON_NAME] Marupeddi Staff" at bounding box center [773, 349] width 382 height 52
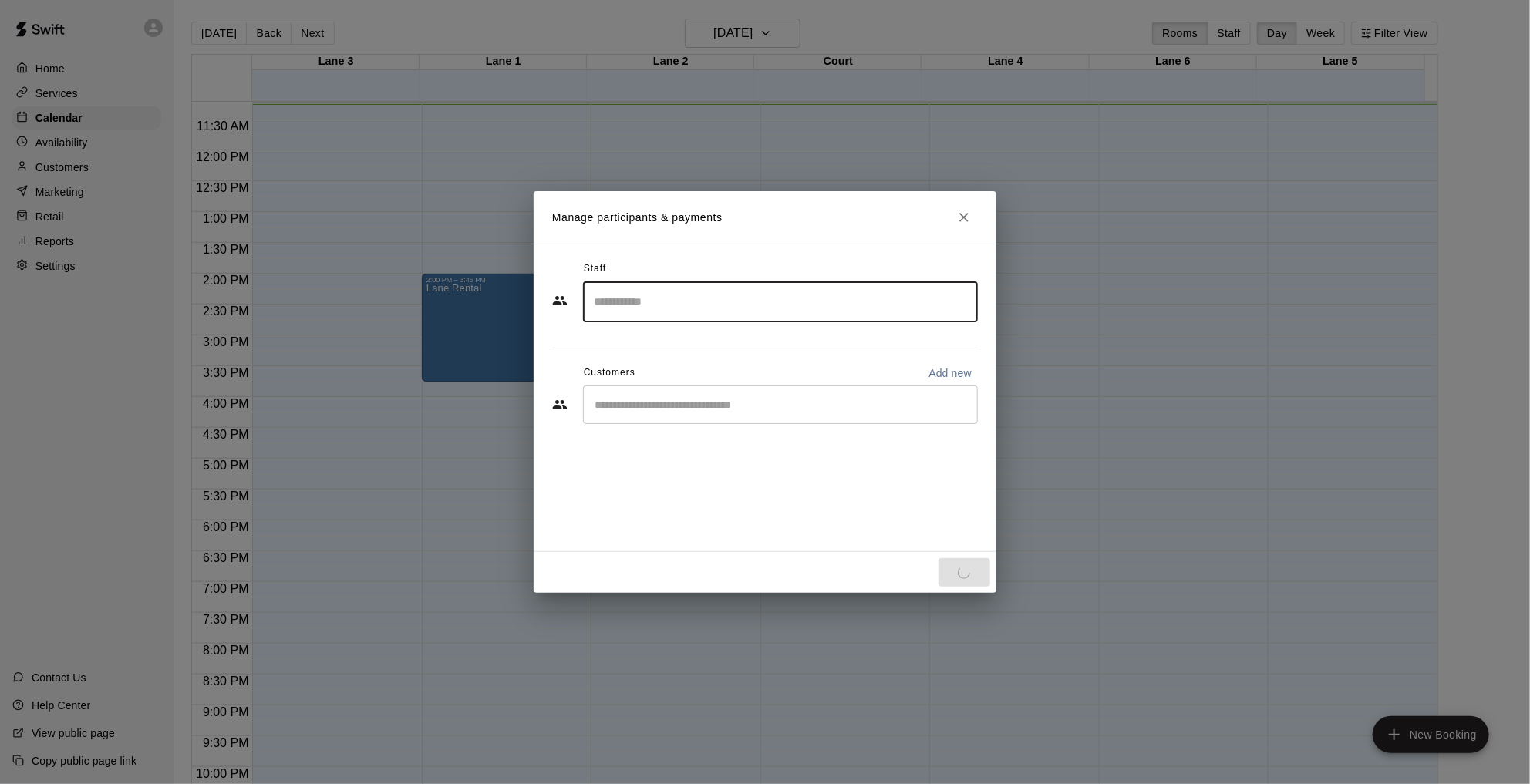
click at [703, 390] on div "​" at bounding box center [780, 405] width 395 height 39
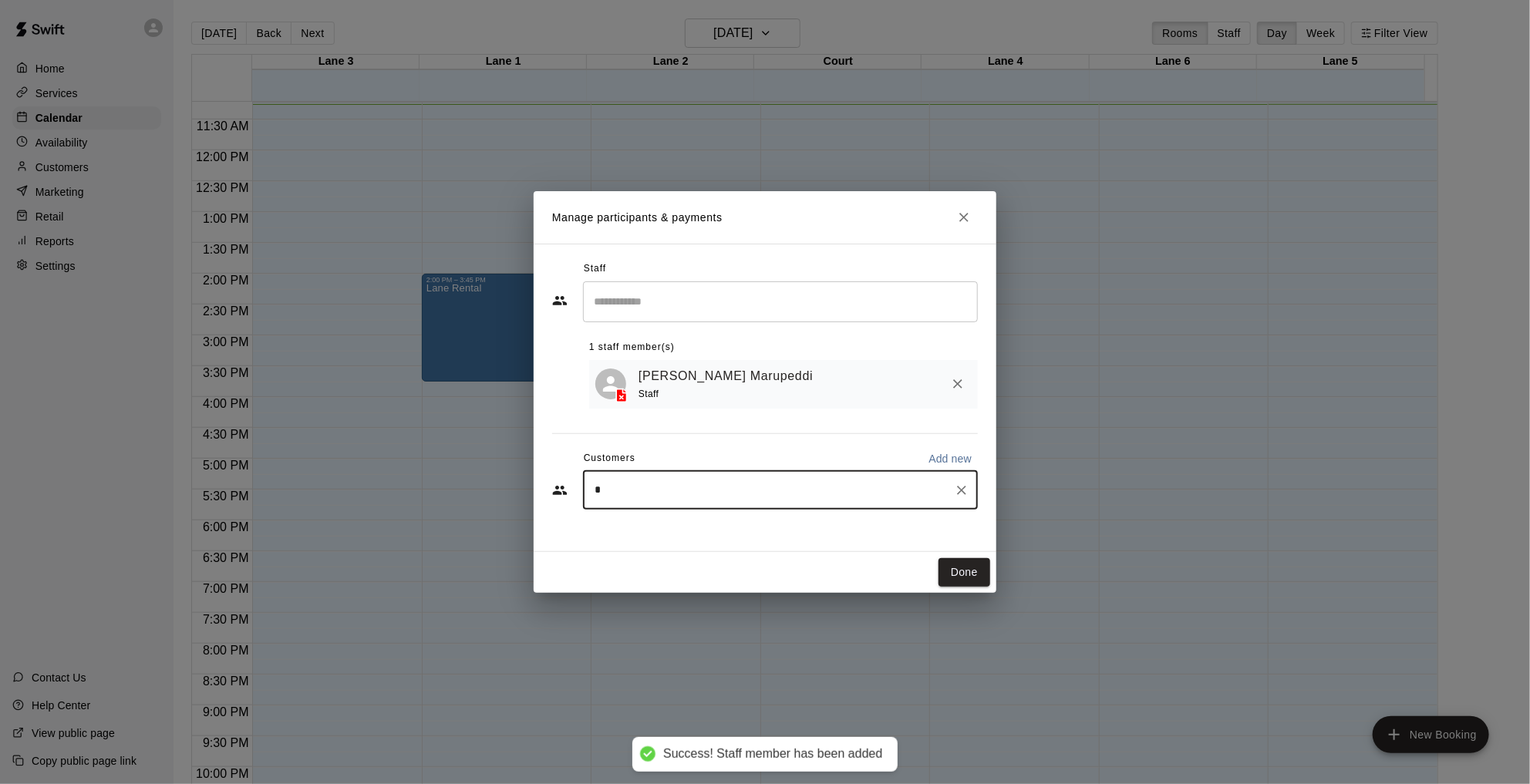
type input "**"
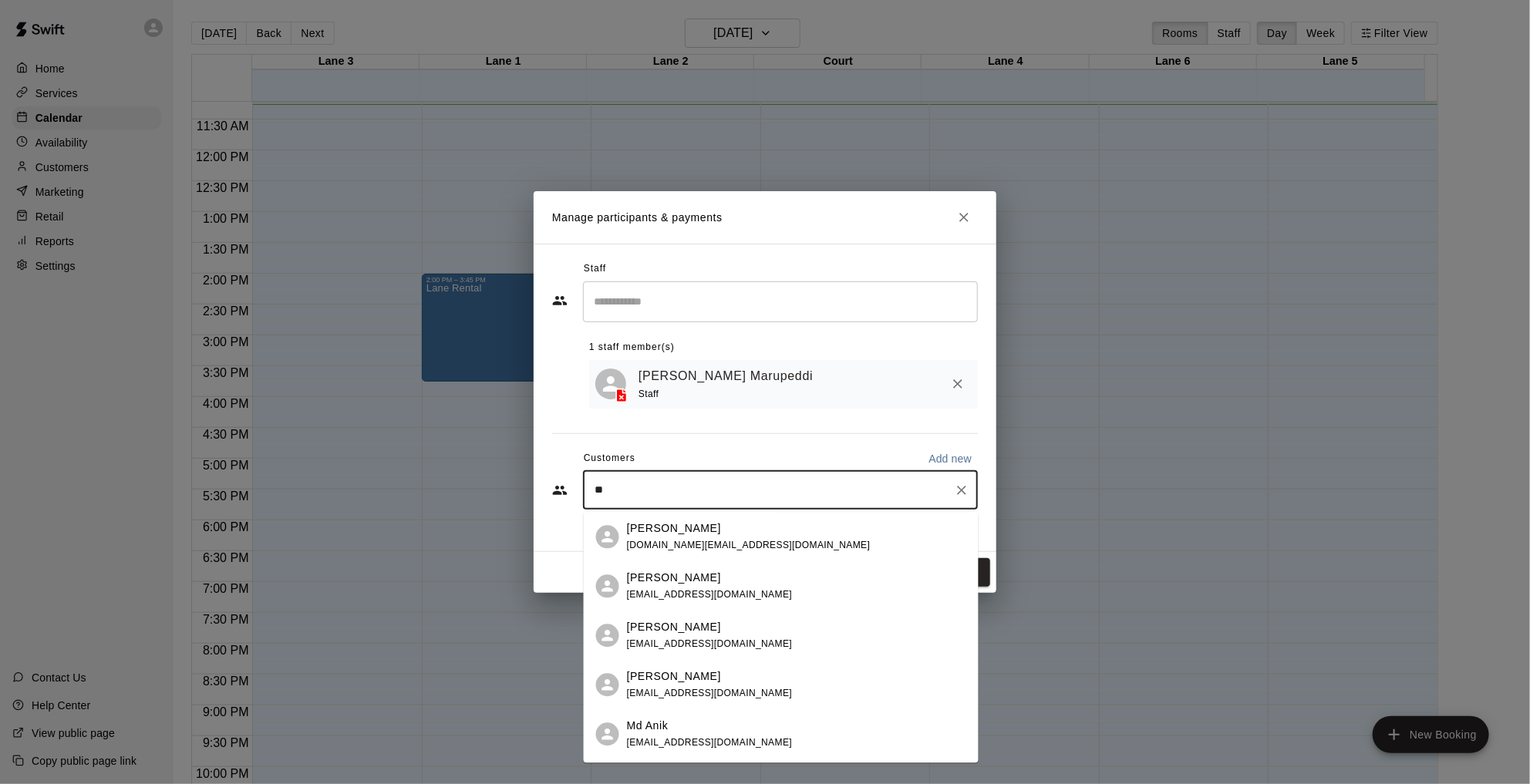
click at [653, 540] on span "[DOMAIN_NAME][EMAIL_ADDRESS][DOMAIN_NAME]" at bounding box center [749, 545] width 244 height 11
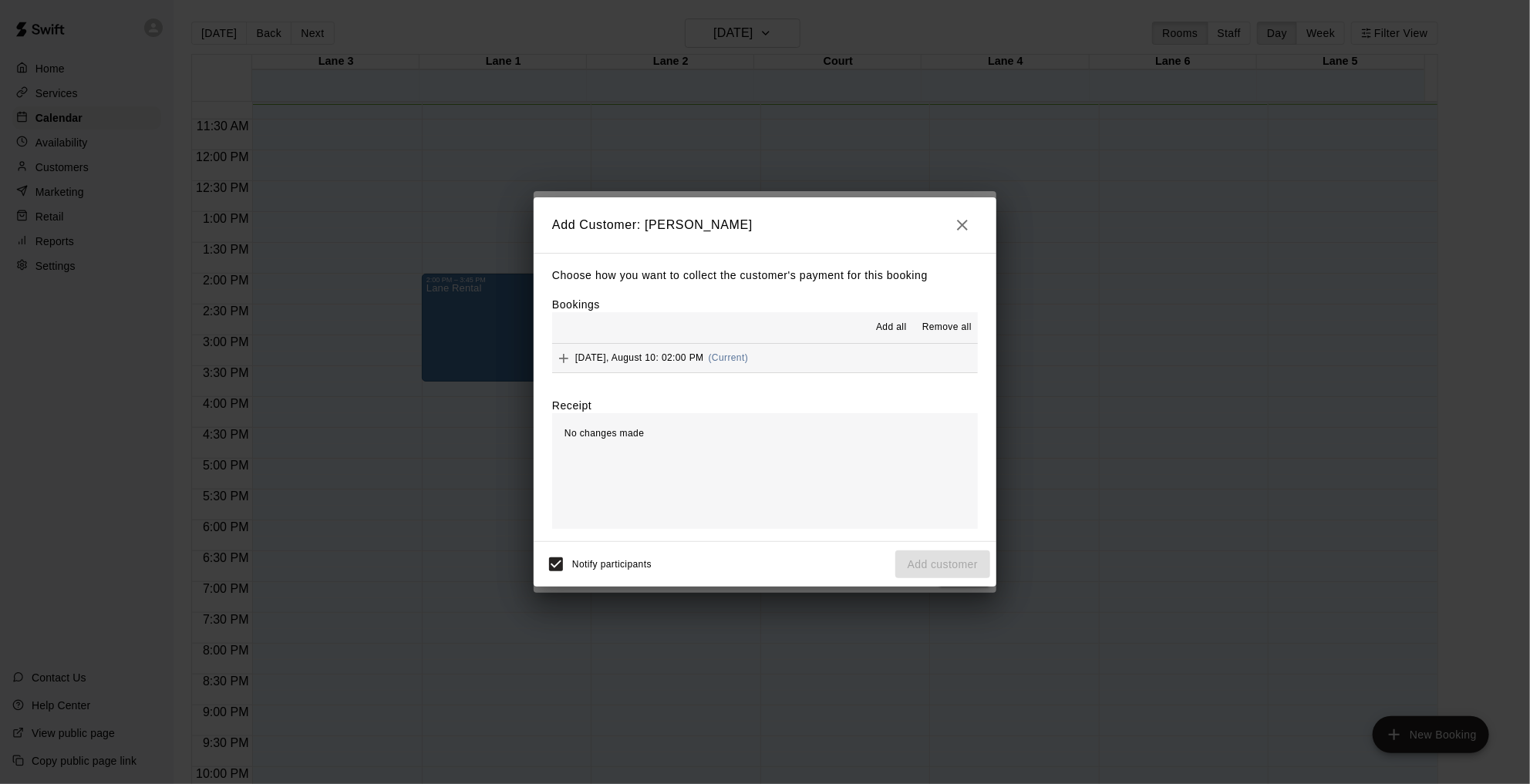
click at [957, 240] on h2 "Add Customer: [PERSON_NAME]" at bounding box center [765, 225] width 463 height 56
click at [973, 219] on button "button" at bounding box center [962, 225] width 31 height 31
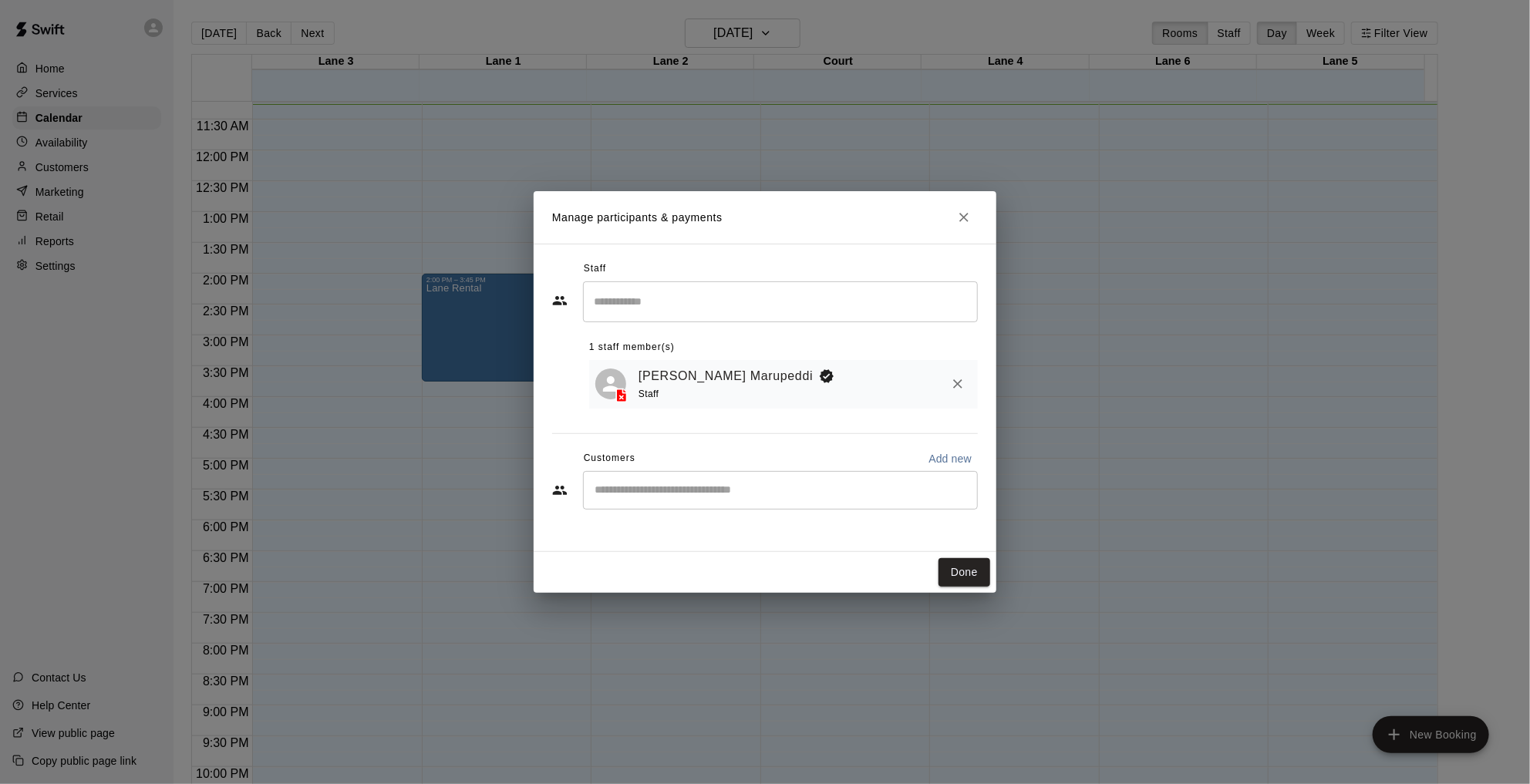
click at [968, 220] on icon "Close" at bounding box center [963, 217] width 15 height 15
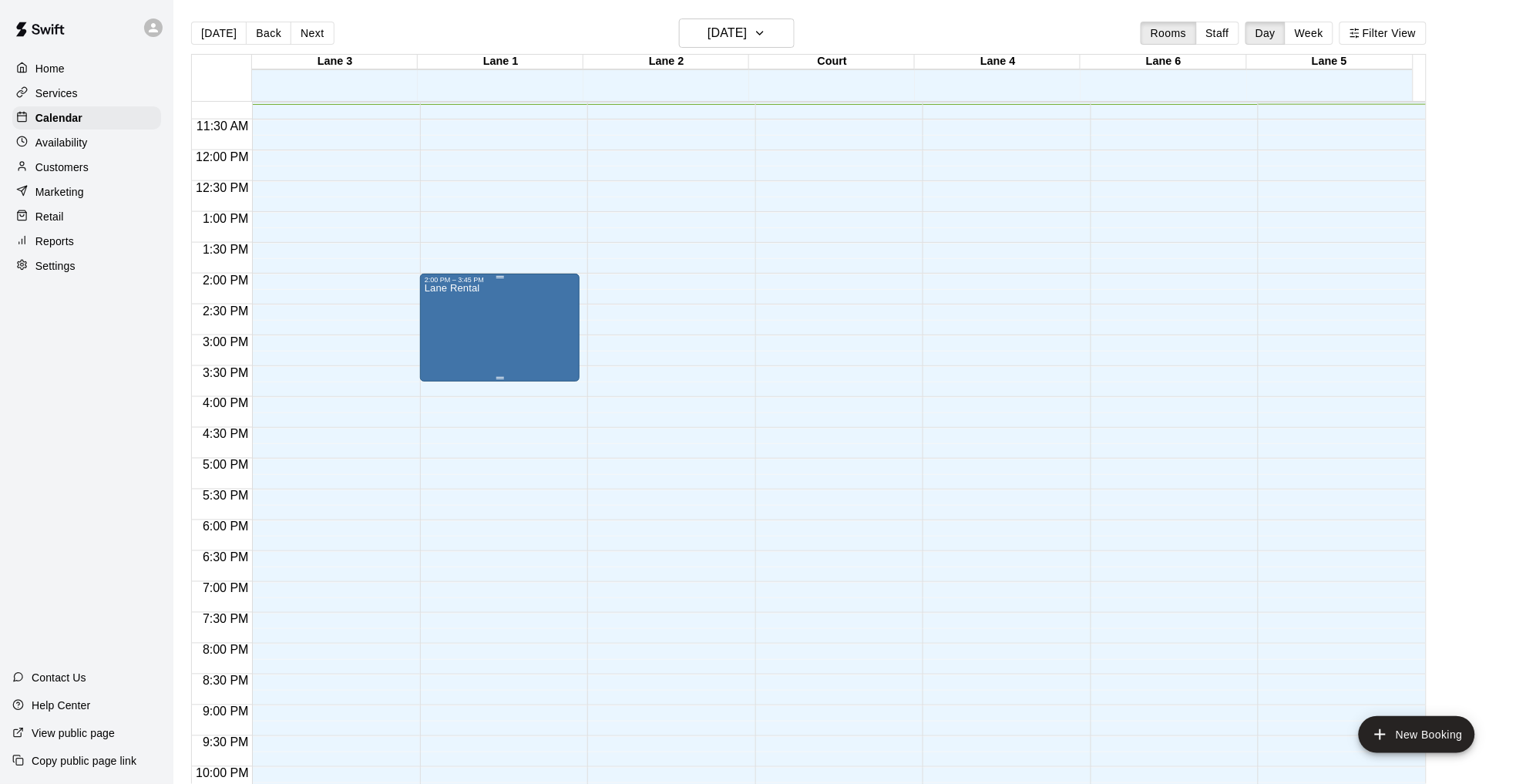
drag, startPoint x: 535, startPoint y: 344, endPoint x: 499, endPoint y: 370, distance: 44.4
click at [499, 370] on div "Lane Rental" at bounding box center [499, 675] width 150 height 784
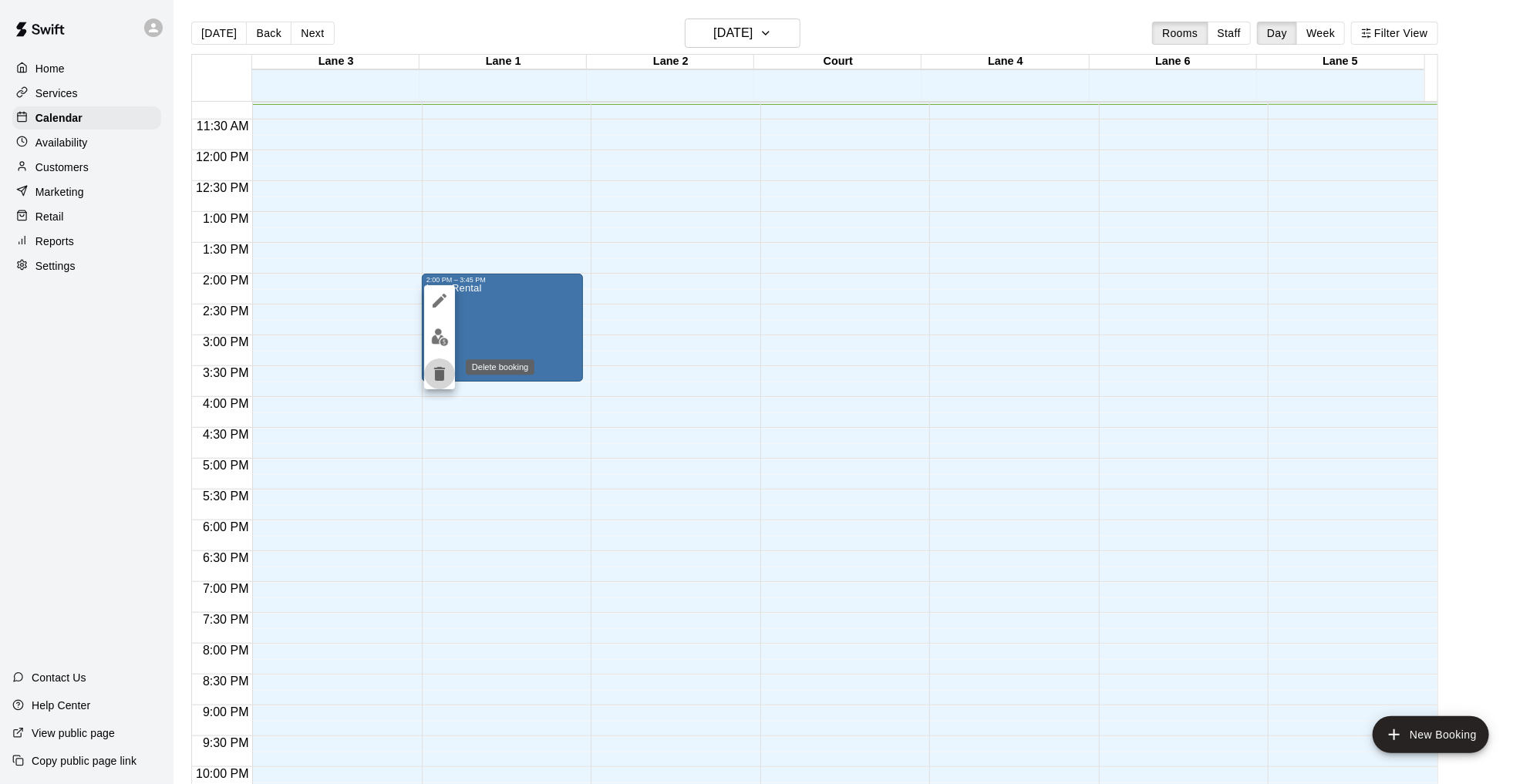
click at [441, 364] on icon "delete" at bounding box center [439, 373] width 18 height 18
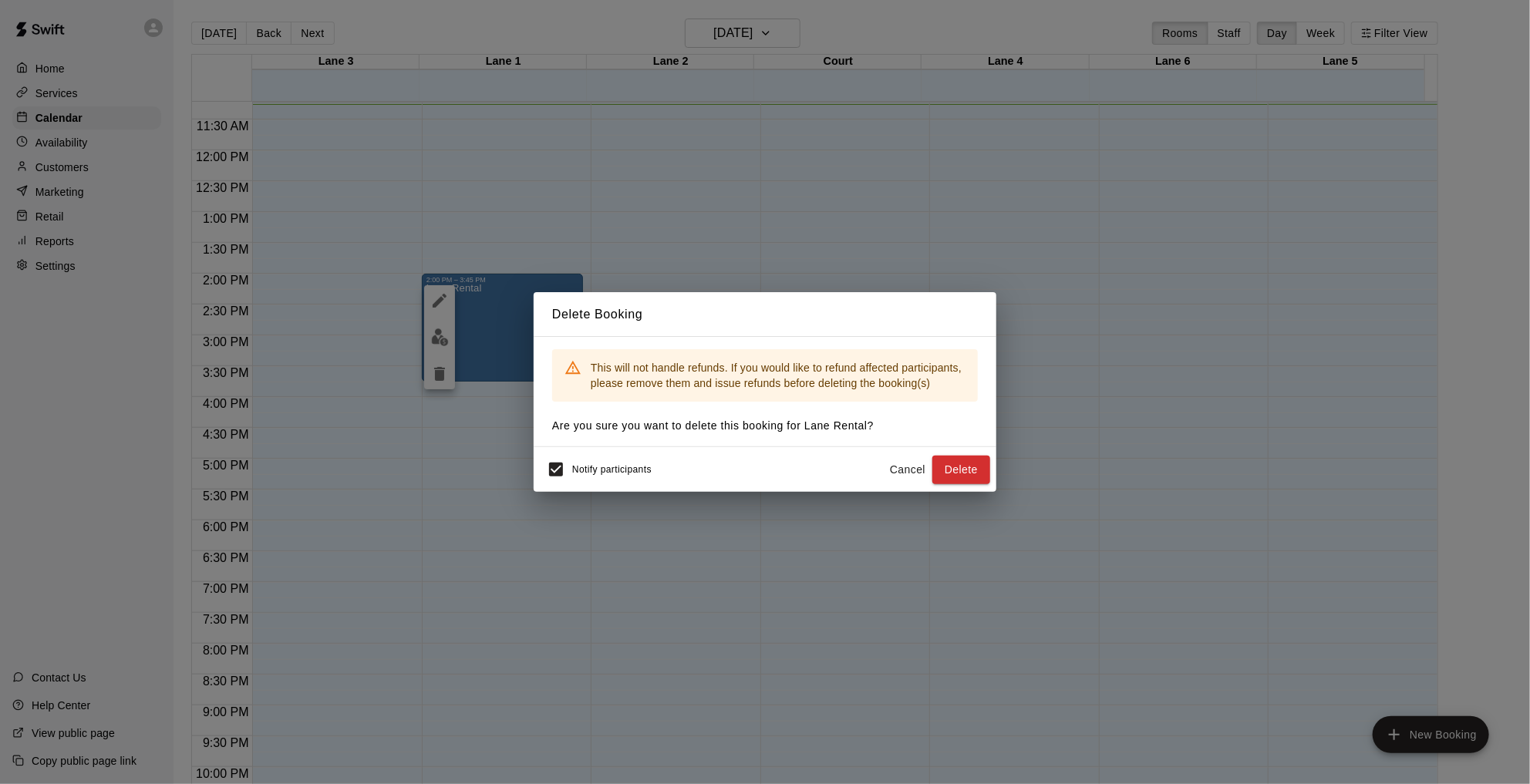
click at [992, 479] on div "Notify participants Cancel Delete" at bounding box center [765, 469] width 463 height 44
drag, startPoint x: 968, startPoint y: 475, endPoint x: 885, endPoint y: 426, distance: 96.4
click at [967, 475] on button "Delete" at bounding box center [961, 470] width 58 height 29
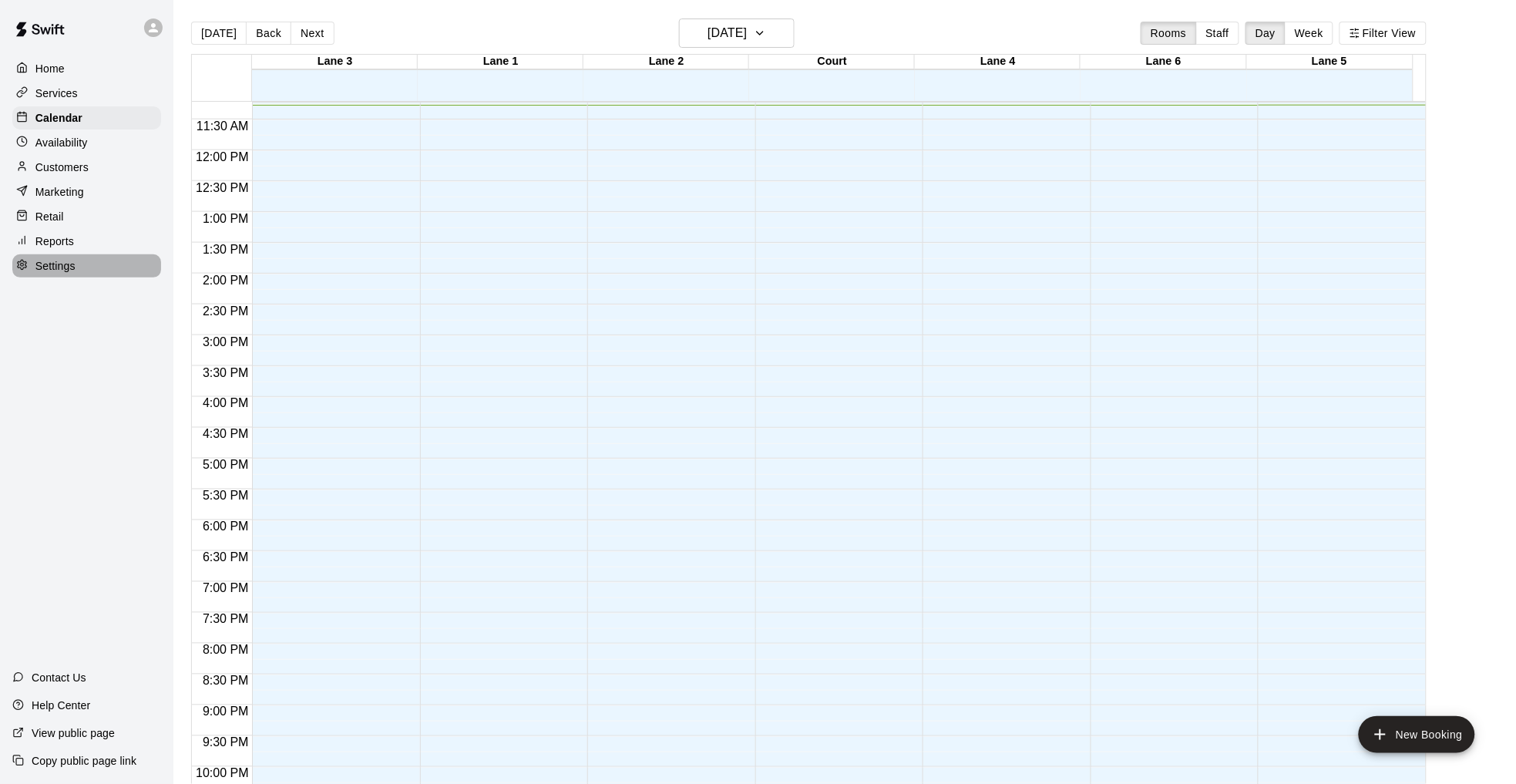
click at [50, 274] on p "Settings" at bounding box center [56, 265] width 40 height 15
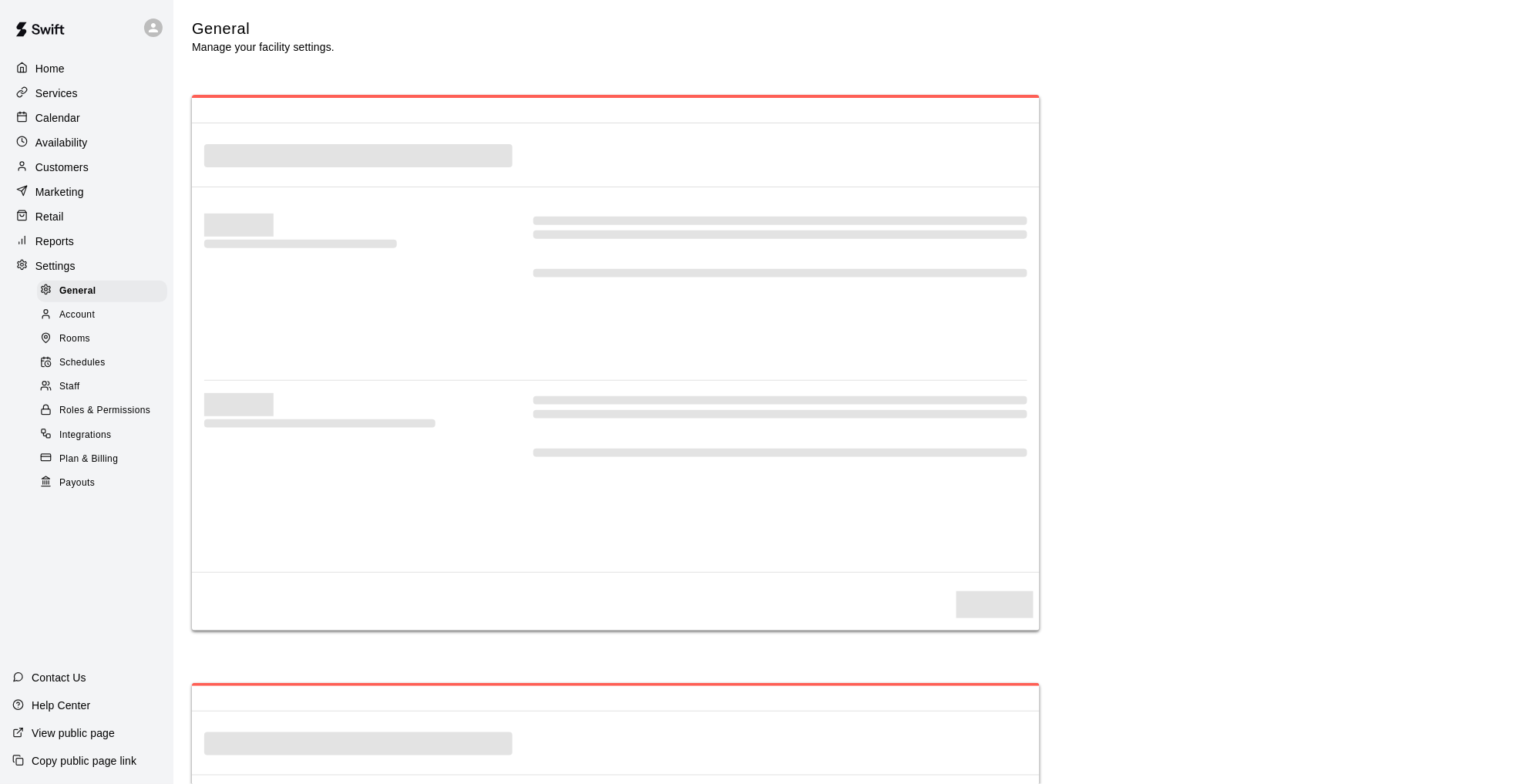
select select "**"
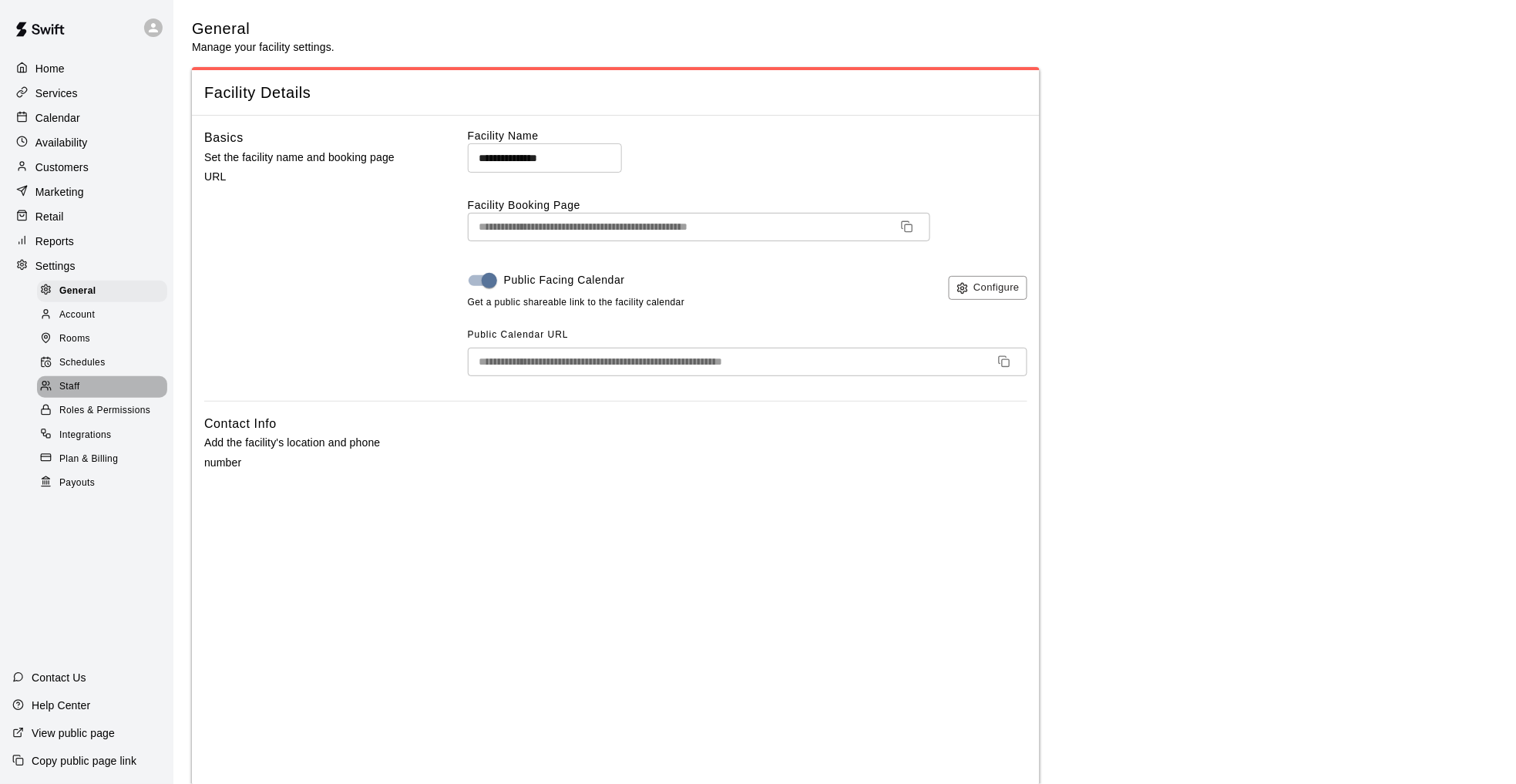
click at [108, 398] on div "Staff" at bounding box center [102, 386] width 130 height 21
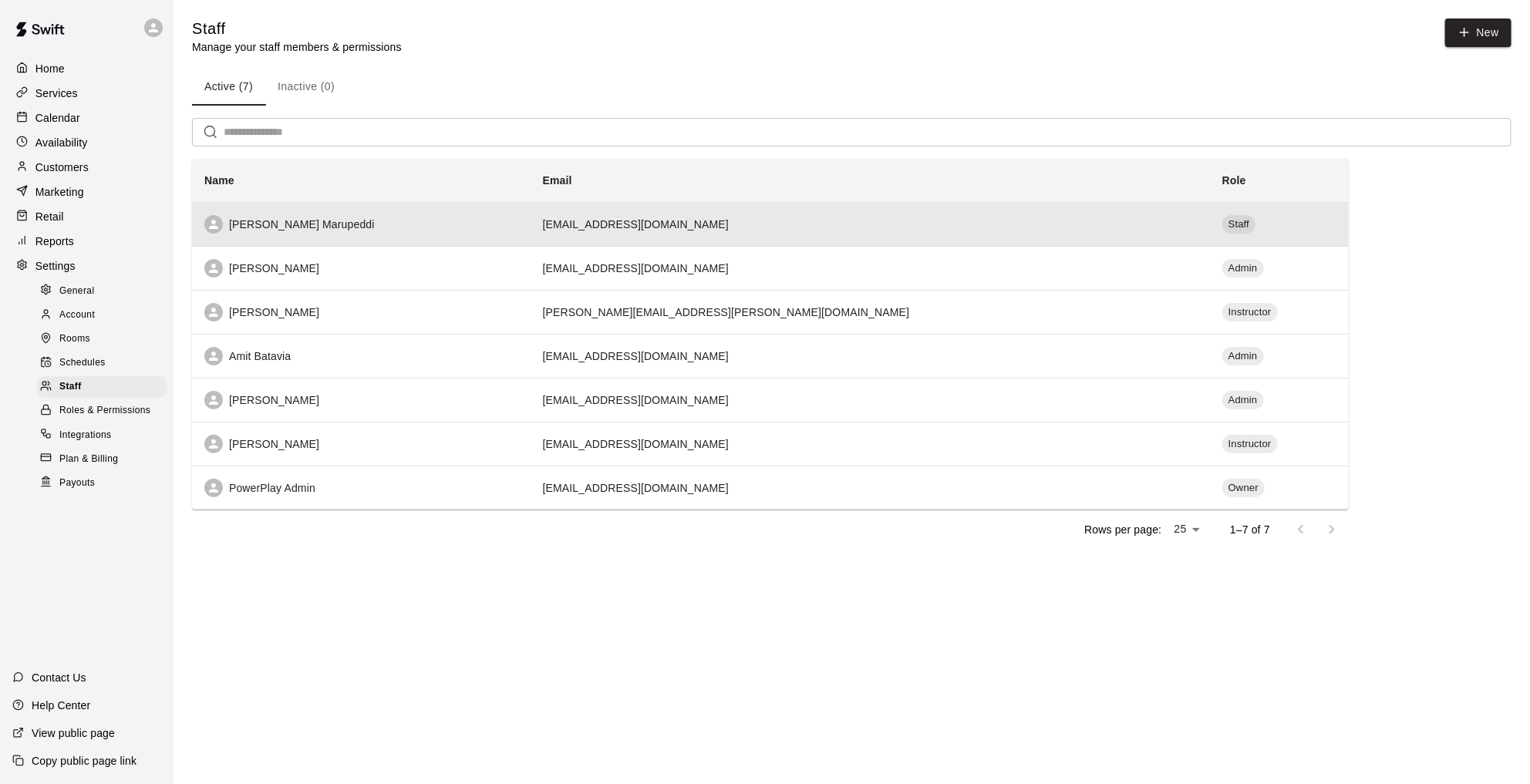
click at [875, 233] on td "[EMAIL_ADDRESS][DOMAIN_NAME]" at bounding box center [870, 223] width 680 height 44
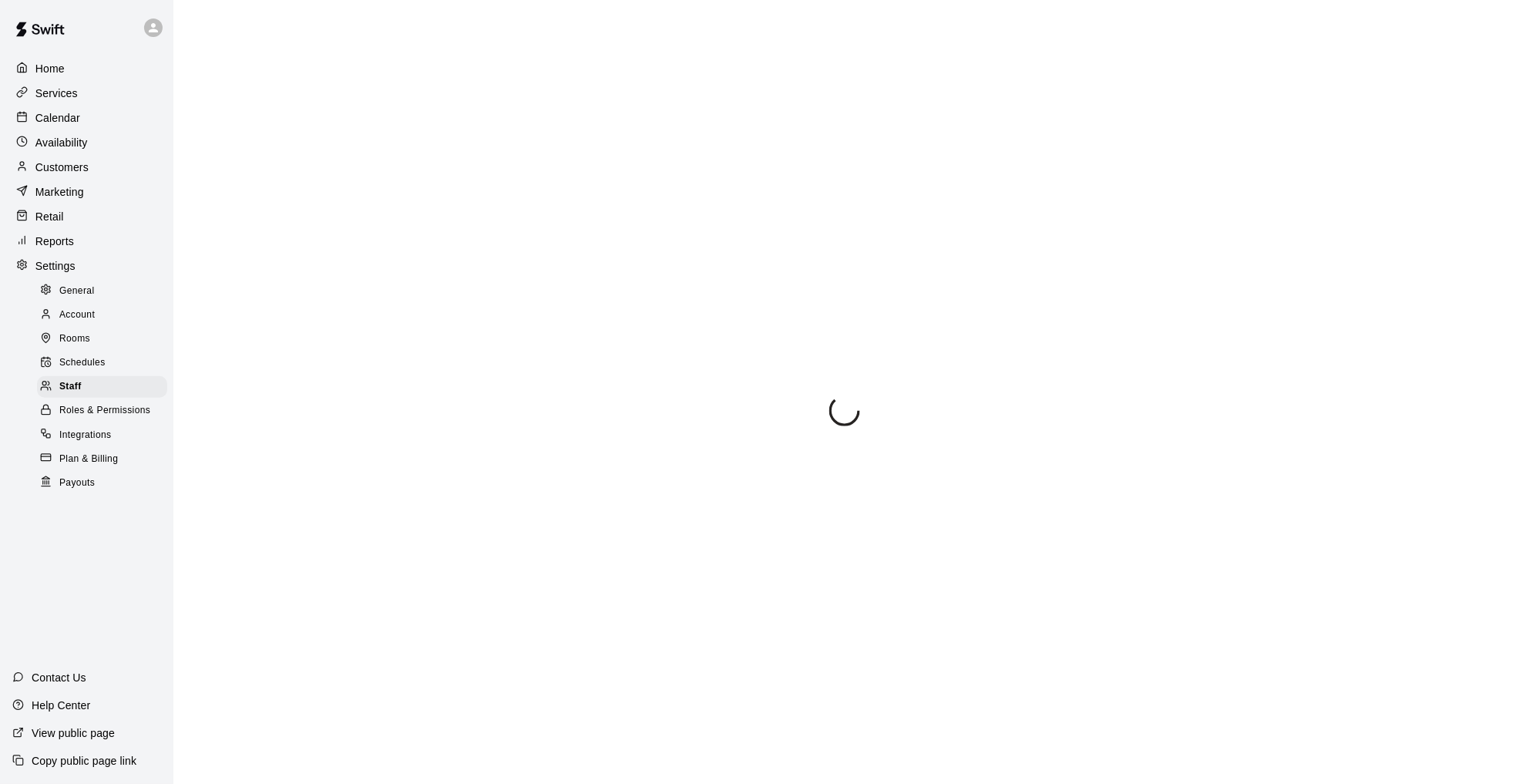
select select "**"
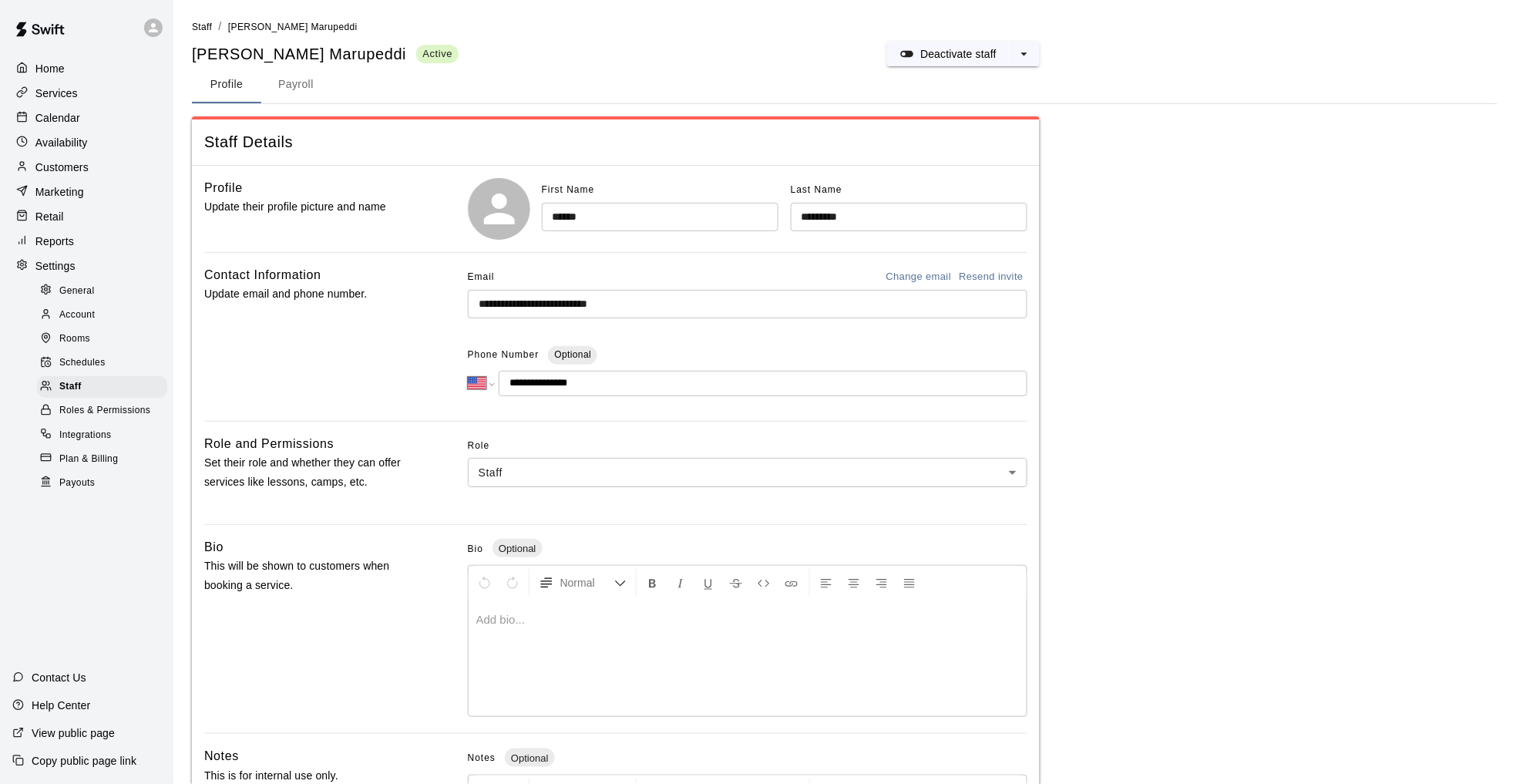
click at [545, 217] on input "******" at bounding box center [660, 217] width 237 height 29
type input "**********"
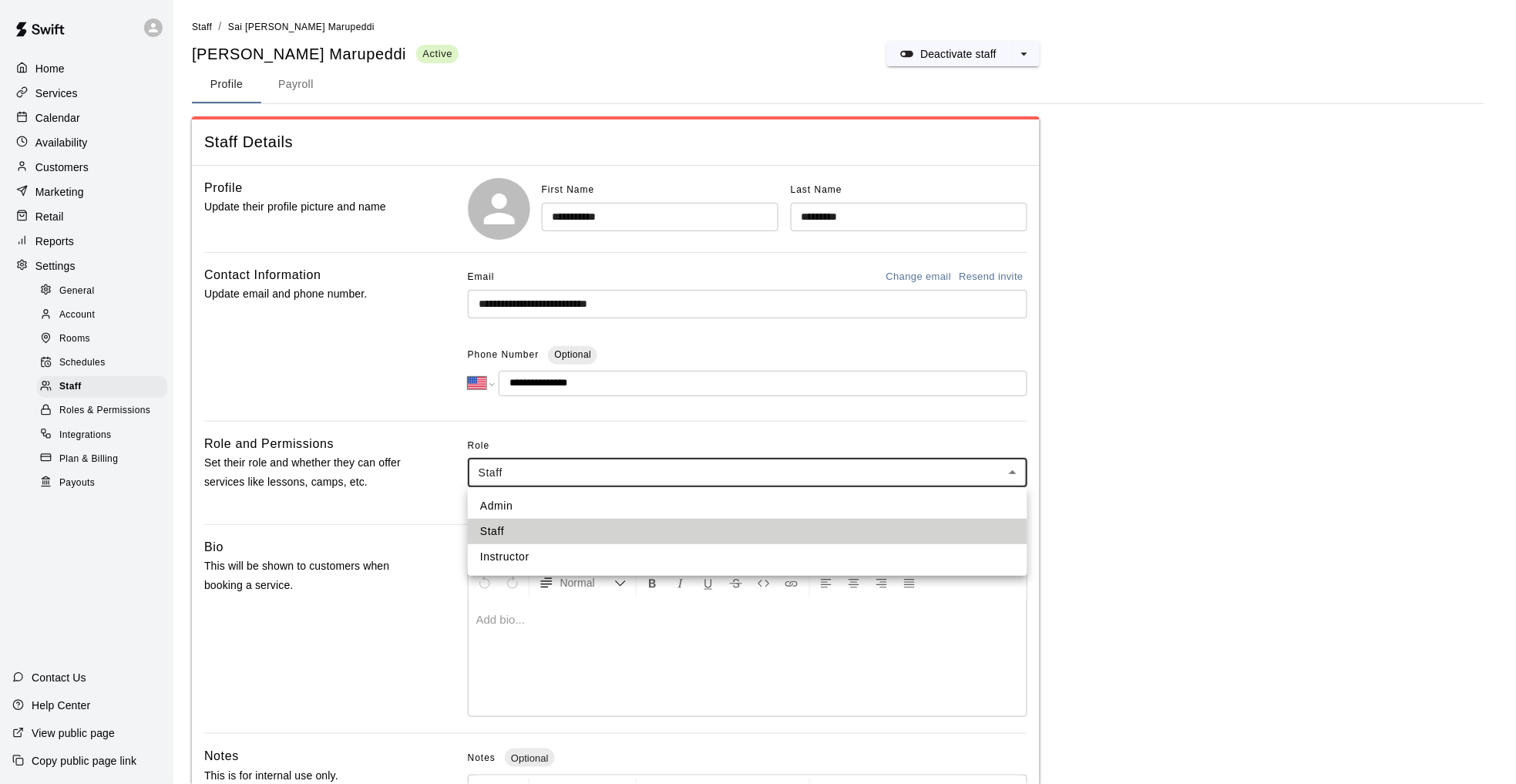
click at [740, 475] on body "**********" at bounding box center [758, 507] width 1516 height 1014
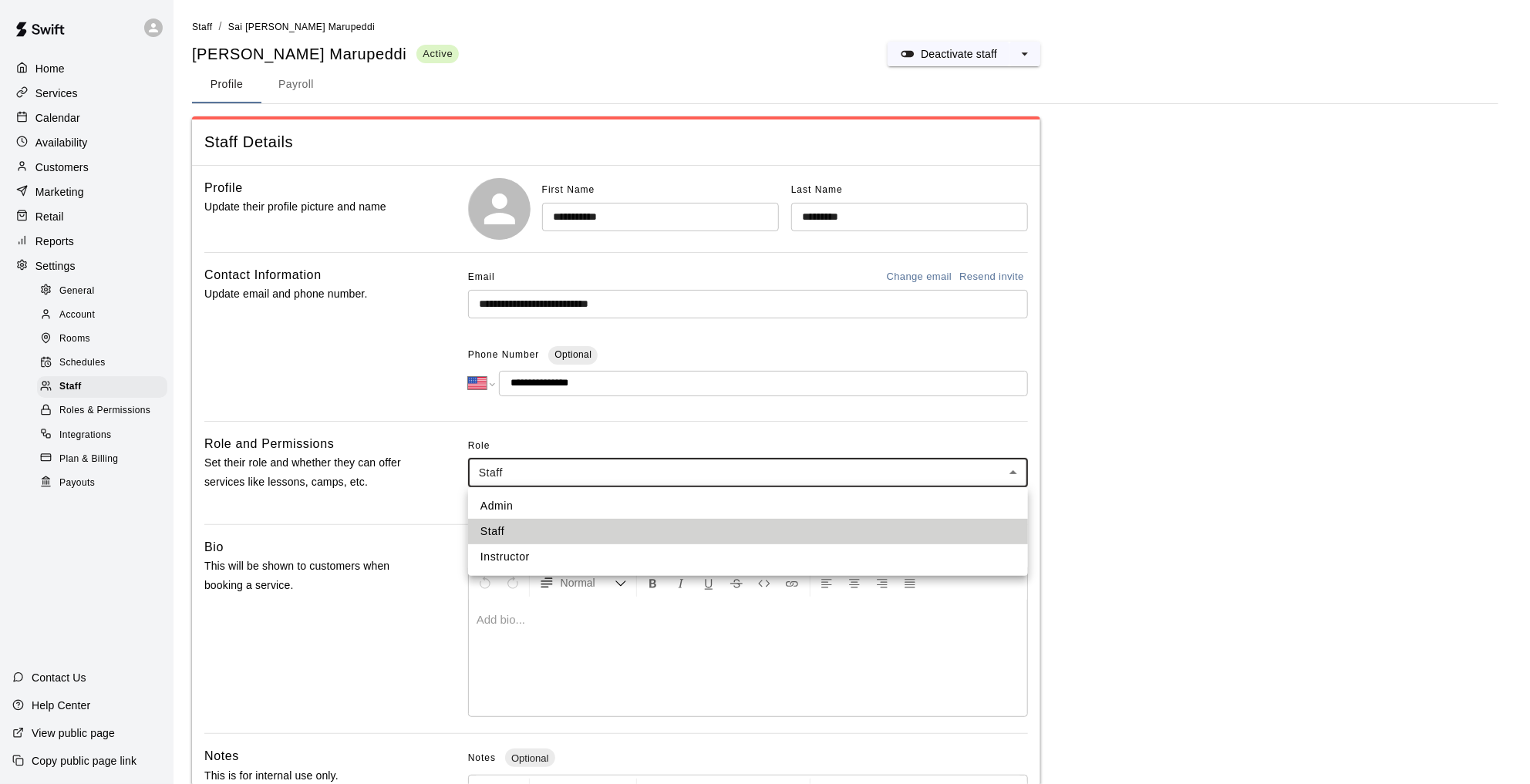
click at [740, 475] on div at bounding box center [765, 392] width 1530 height 784
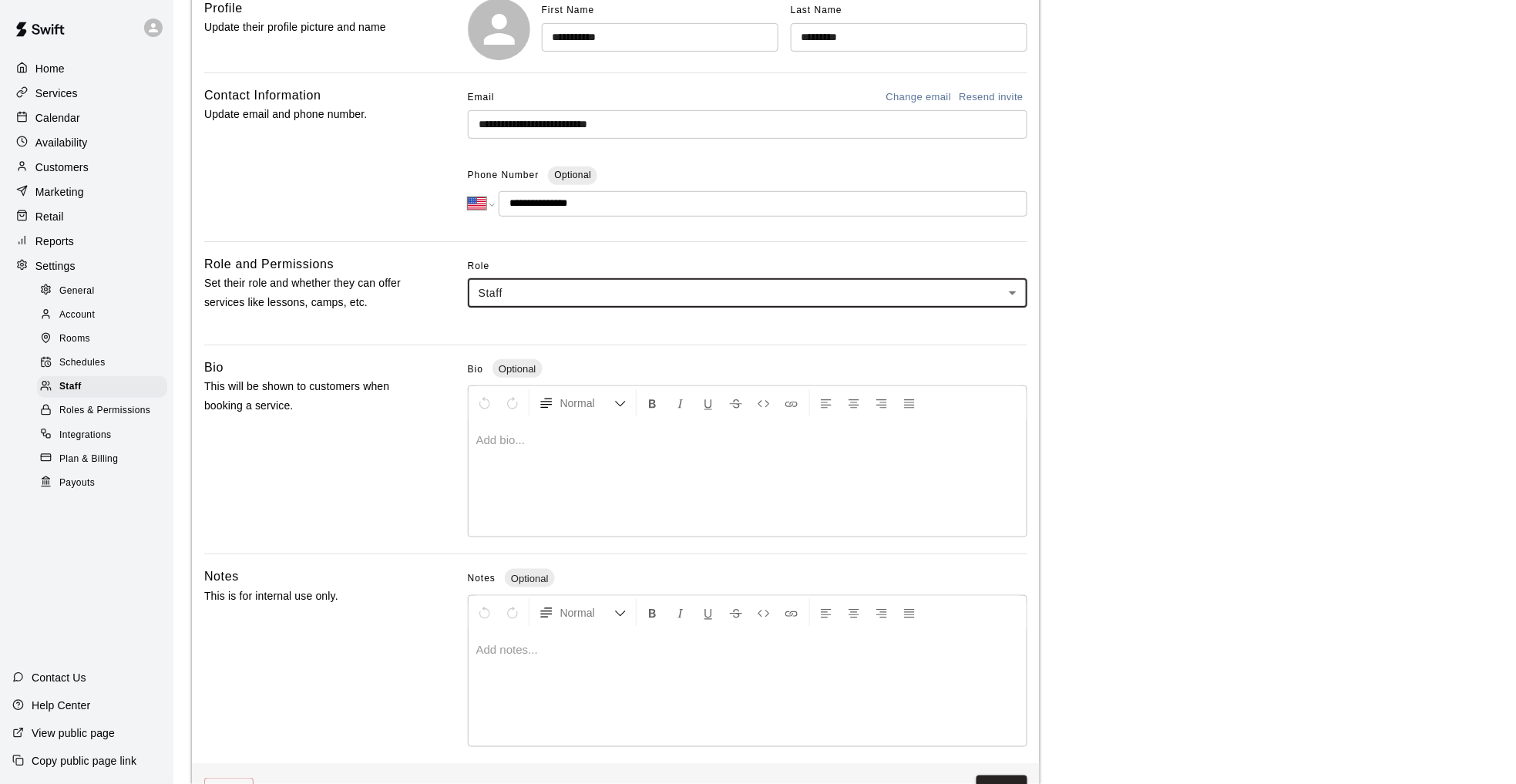
scroll to position [229, 0]
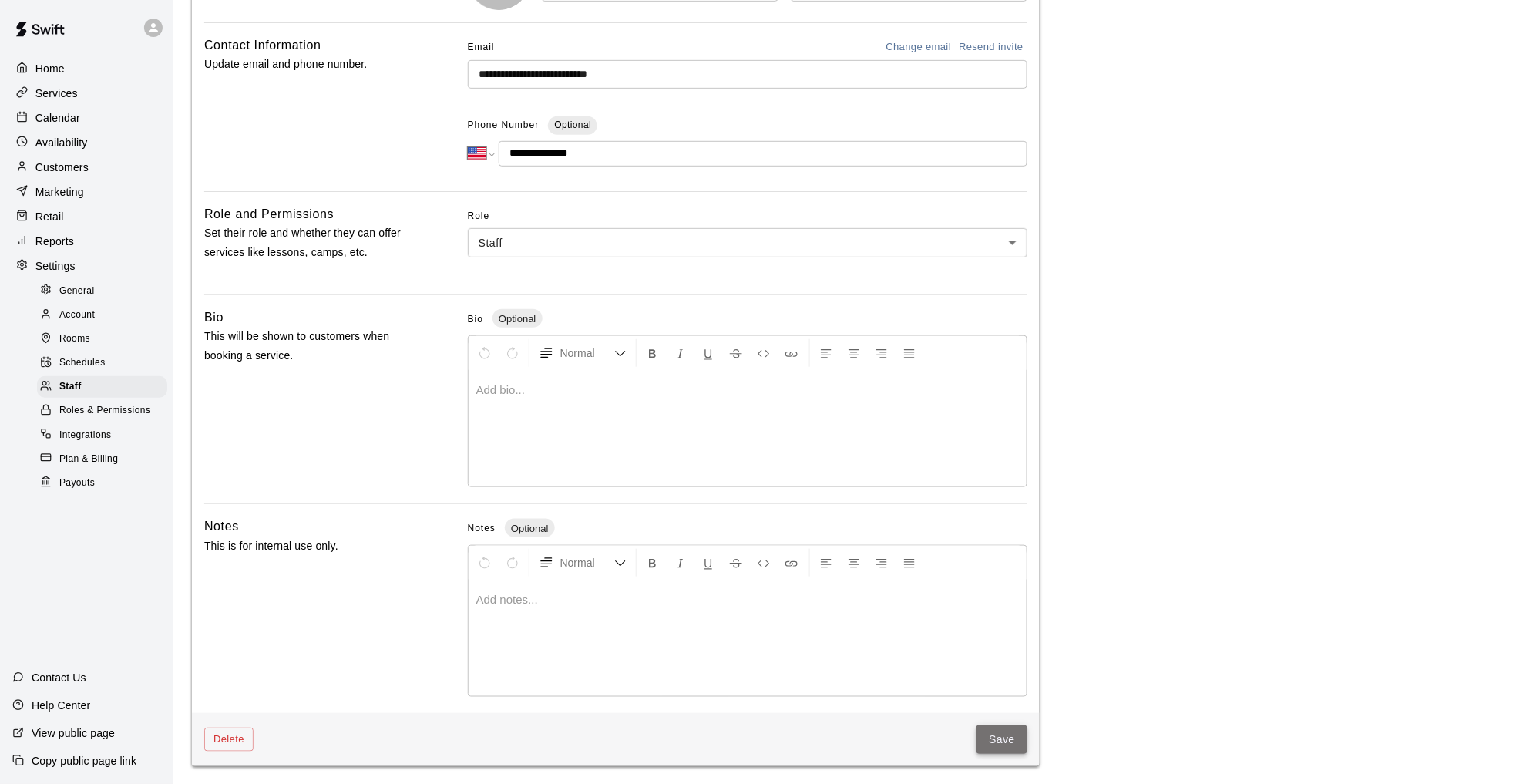
click at [1005, 740] on button "Save" at bounding box center [1002, 740] width 51 height 29
